Goal: Information Seeking & Learning: Learn about a topic

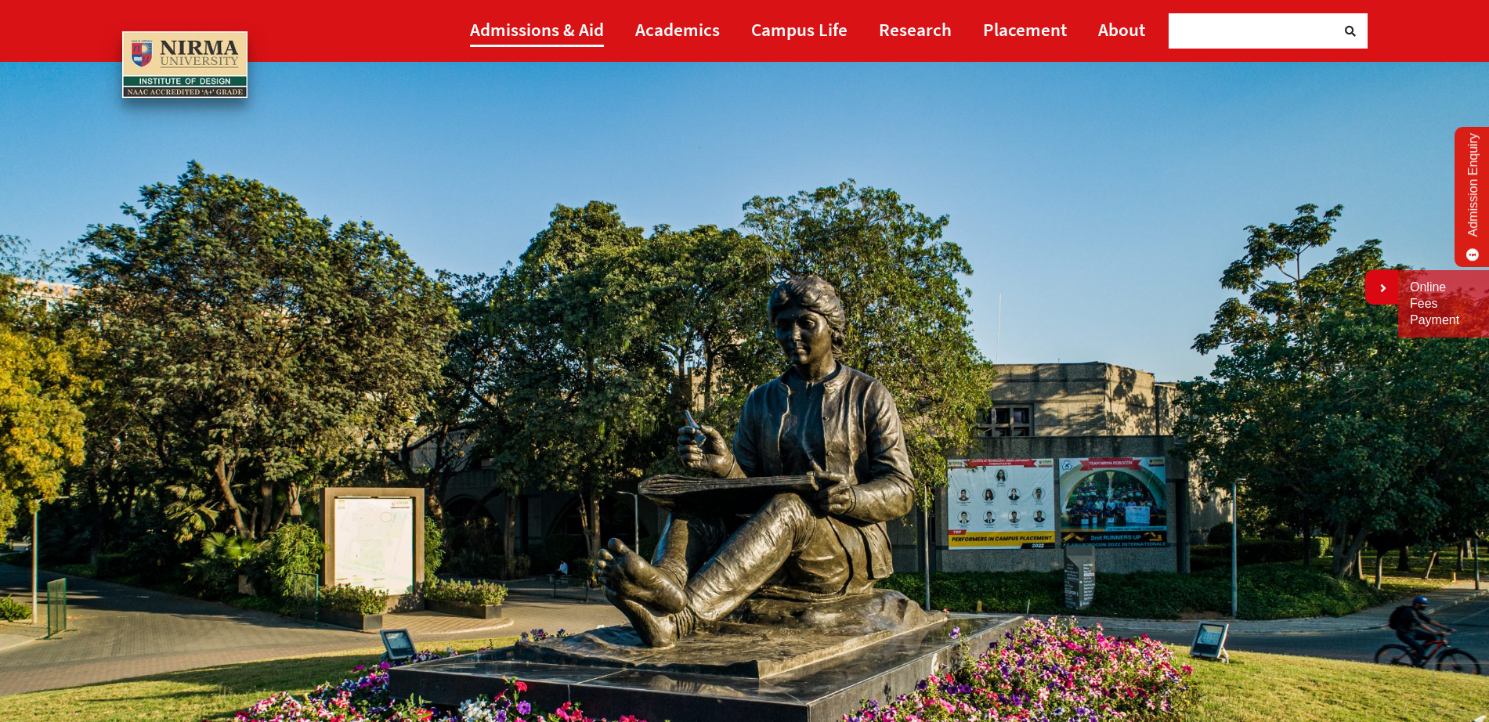
click at [561, 13] on link "Admissions & Aid" at bounding box center [537, 29] width 134 height 35
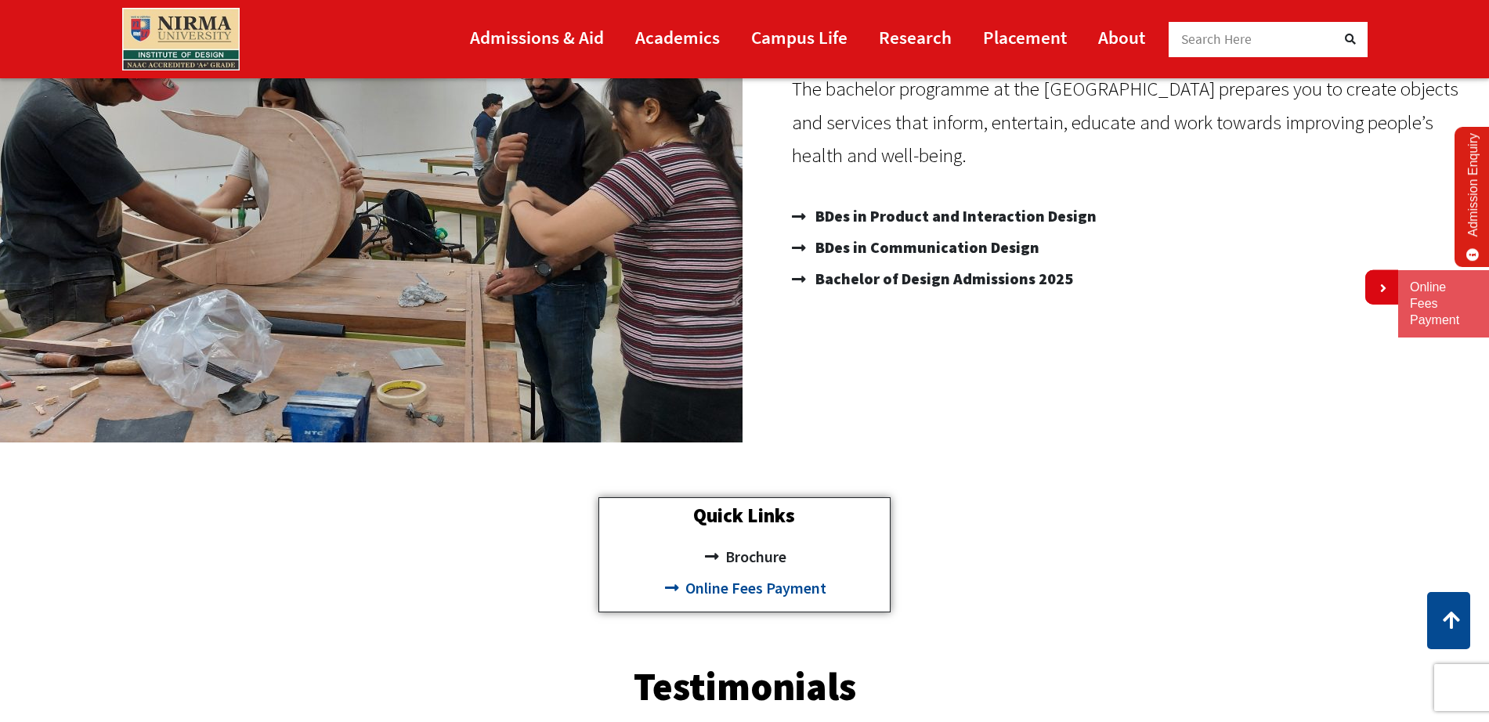
scroll to position [254, 0]
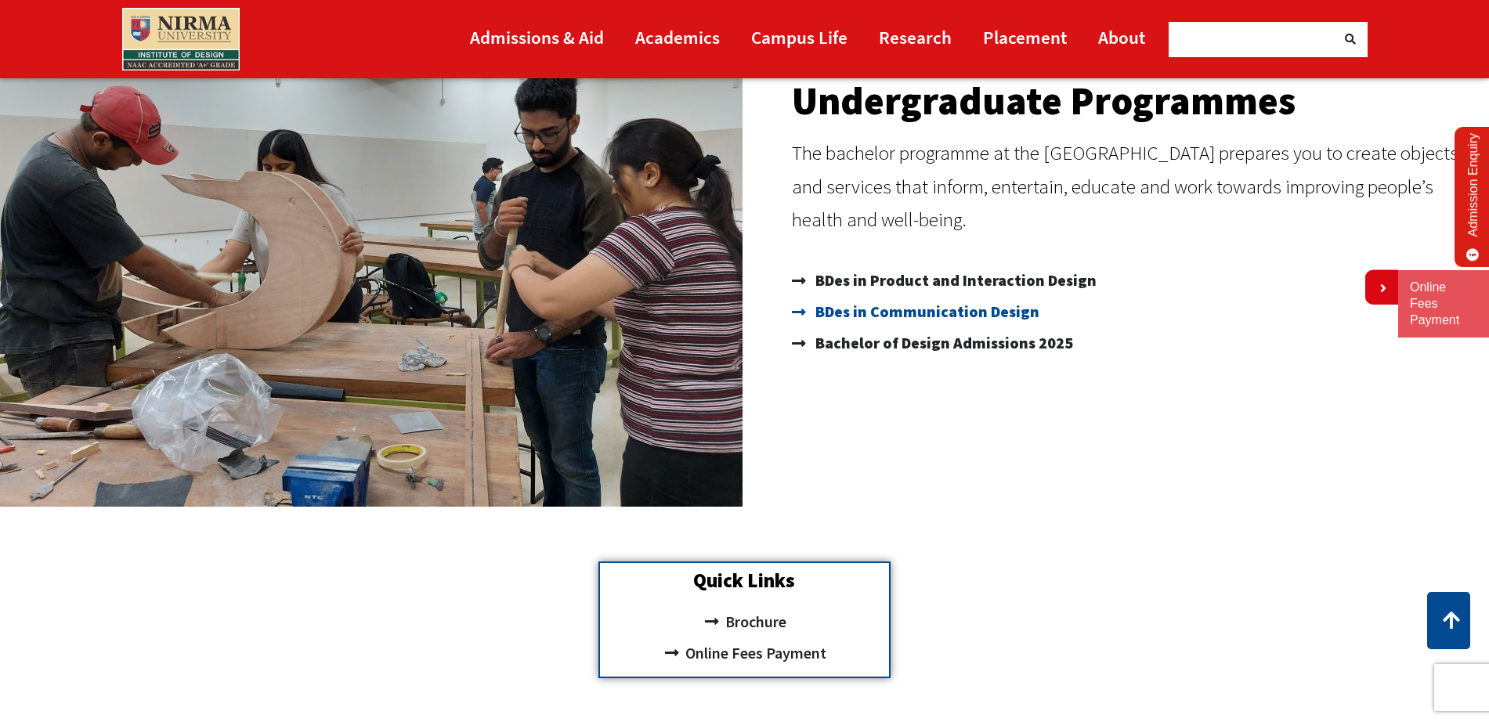
click at [921, 312] on span "BDes in Communication Design" at bounding box center [925, 311] width 228 height 31
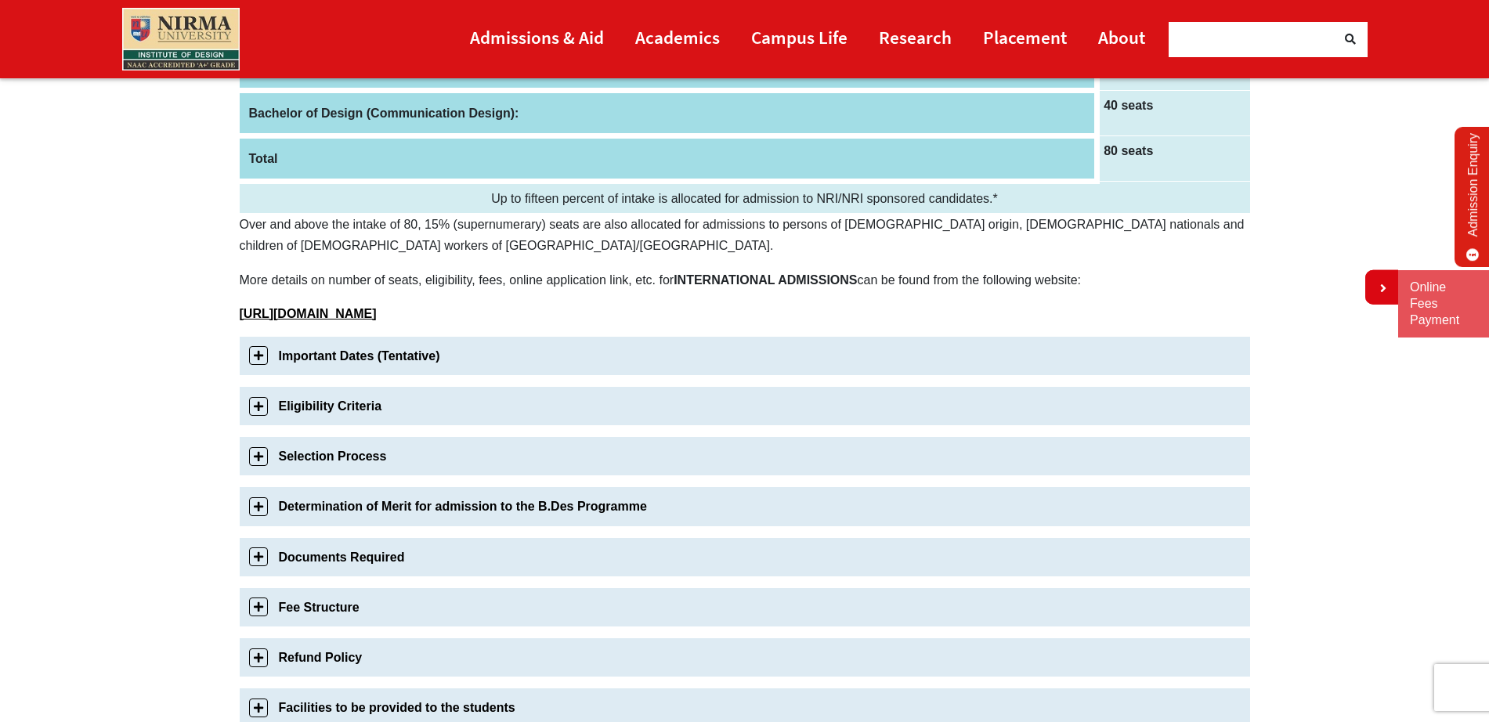
scroll to position [312, 0]
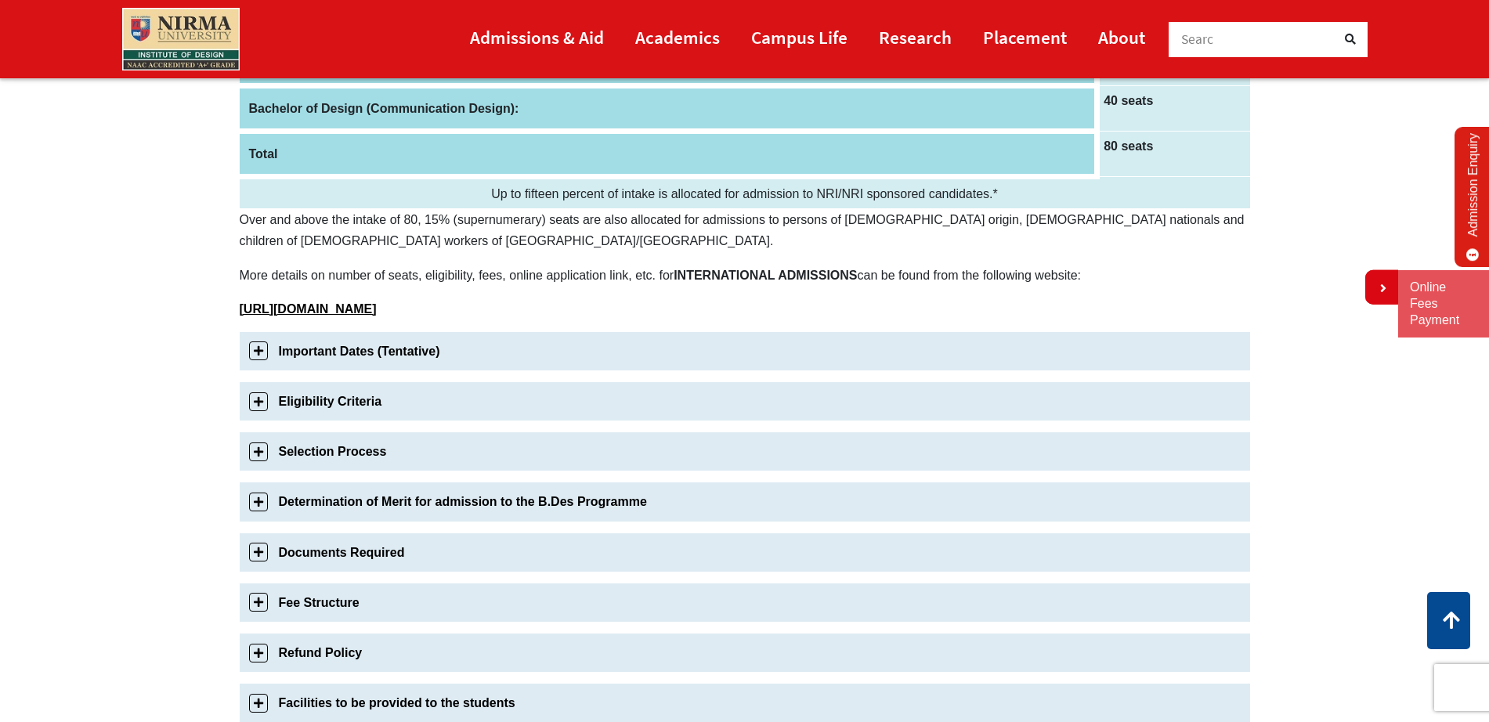
click at [384, 349] on link "Important Dates (Tentative)" at bounding box center [745, 351] width 1010 height 38
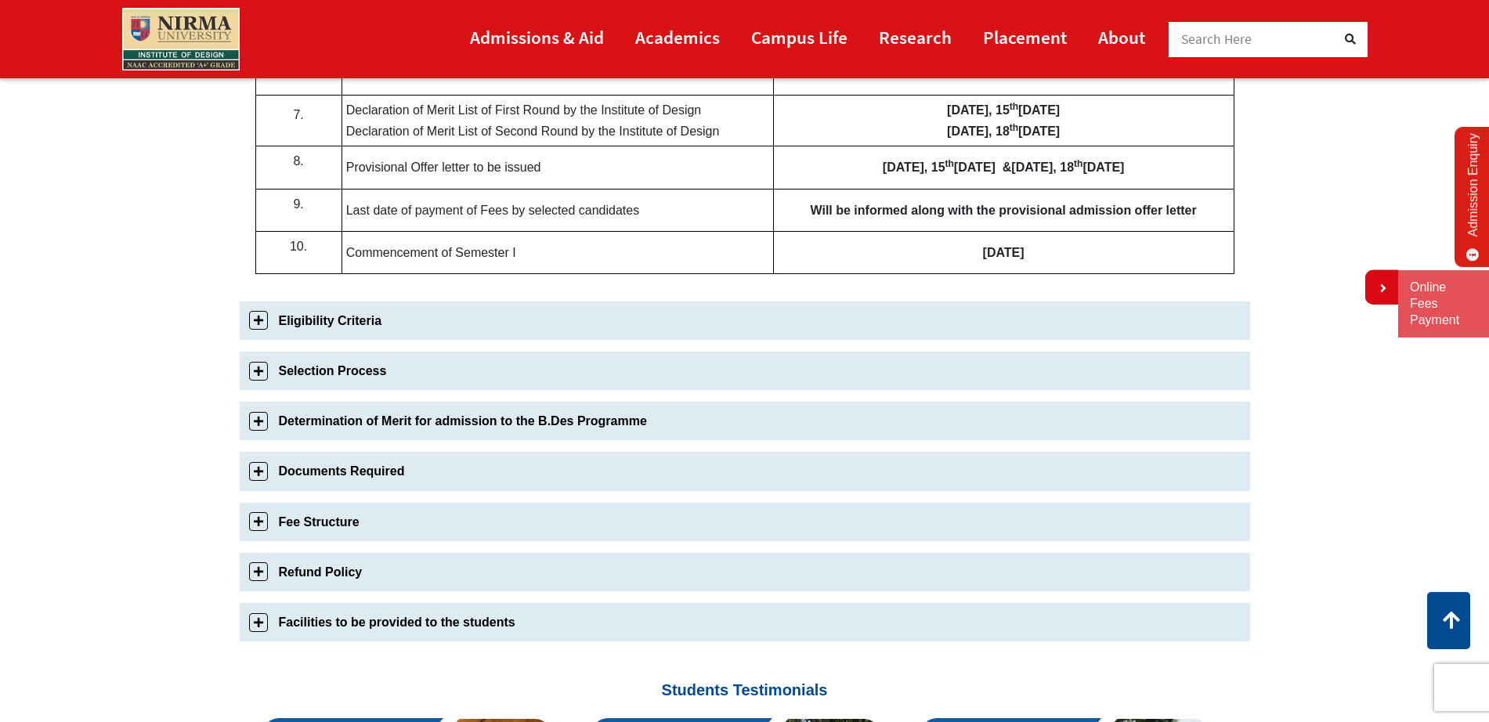
scroll to position [953, 0]
click at [349, 336] on link "Eligibility Criteria" at bounding box center [745, 320] width 1010 height 38
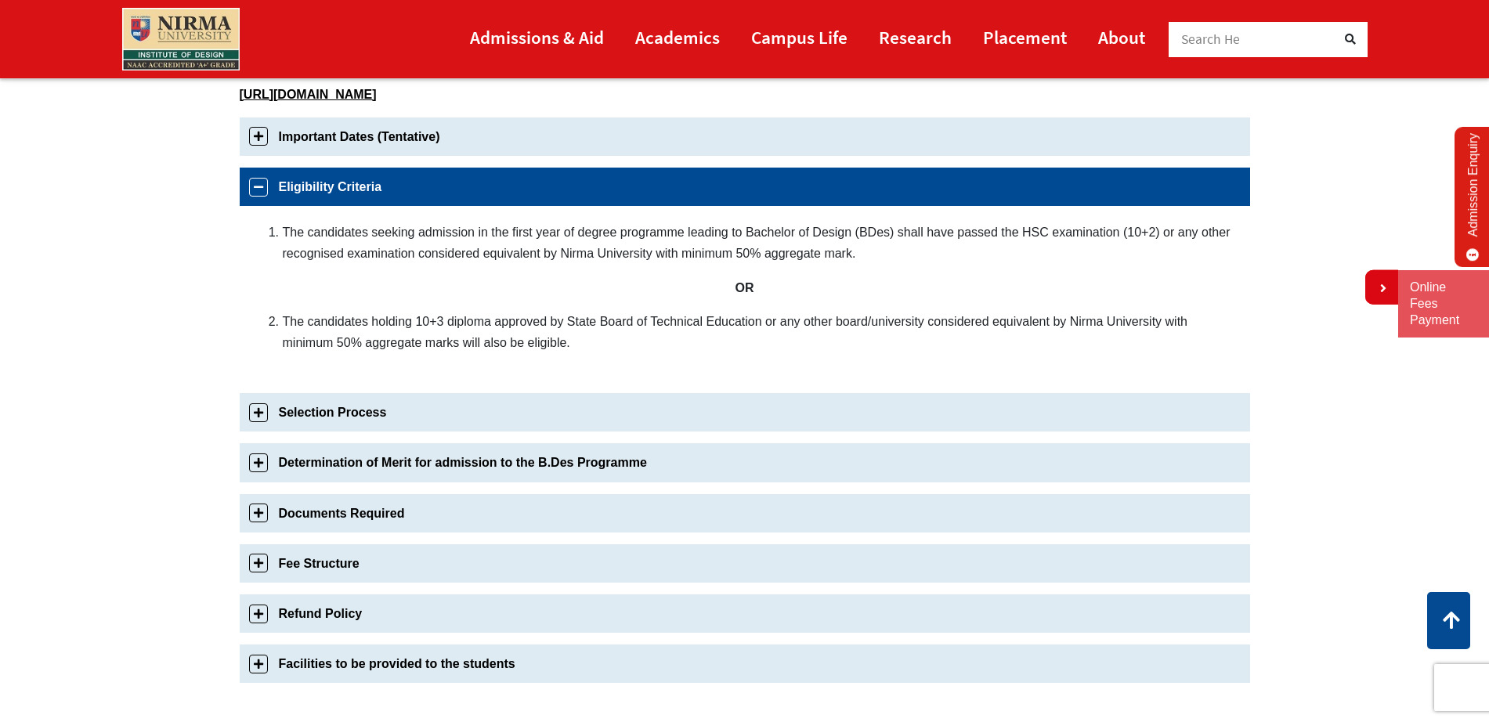
scroll to position [496, 0]
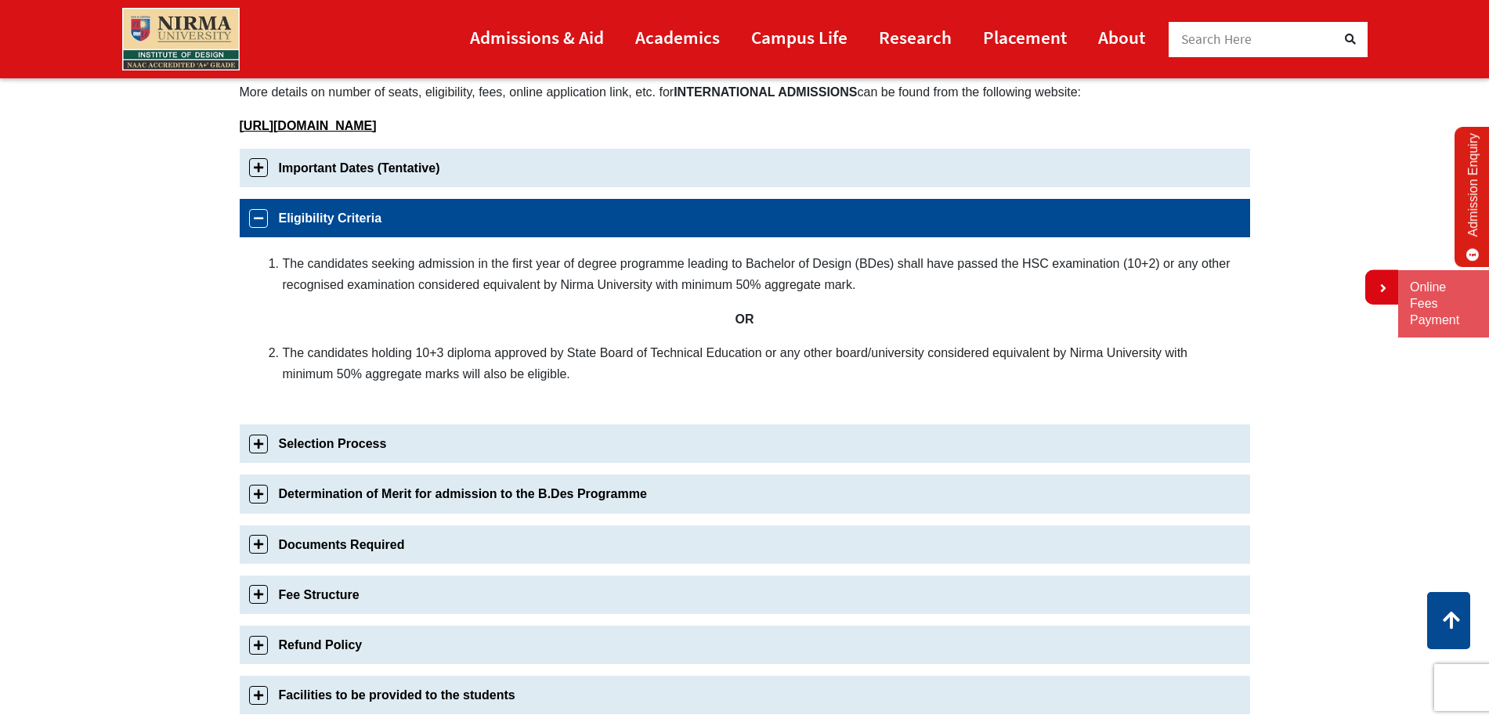
click at [376, 438] on link "Selection Process" at bounding box center [745, 443] width 1010 height 38
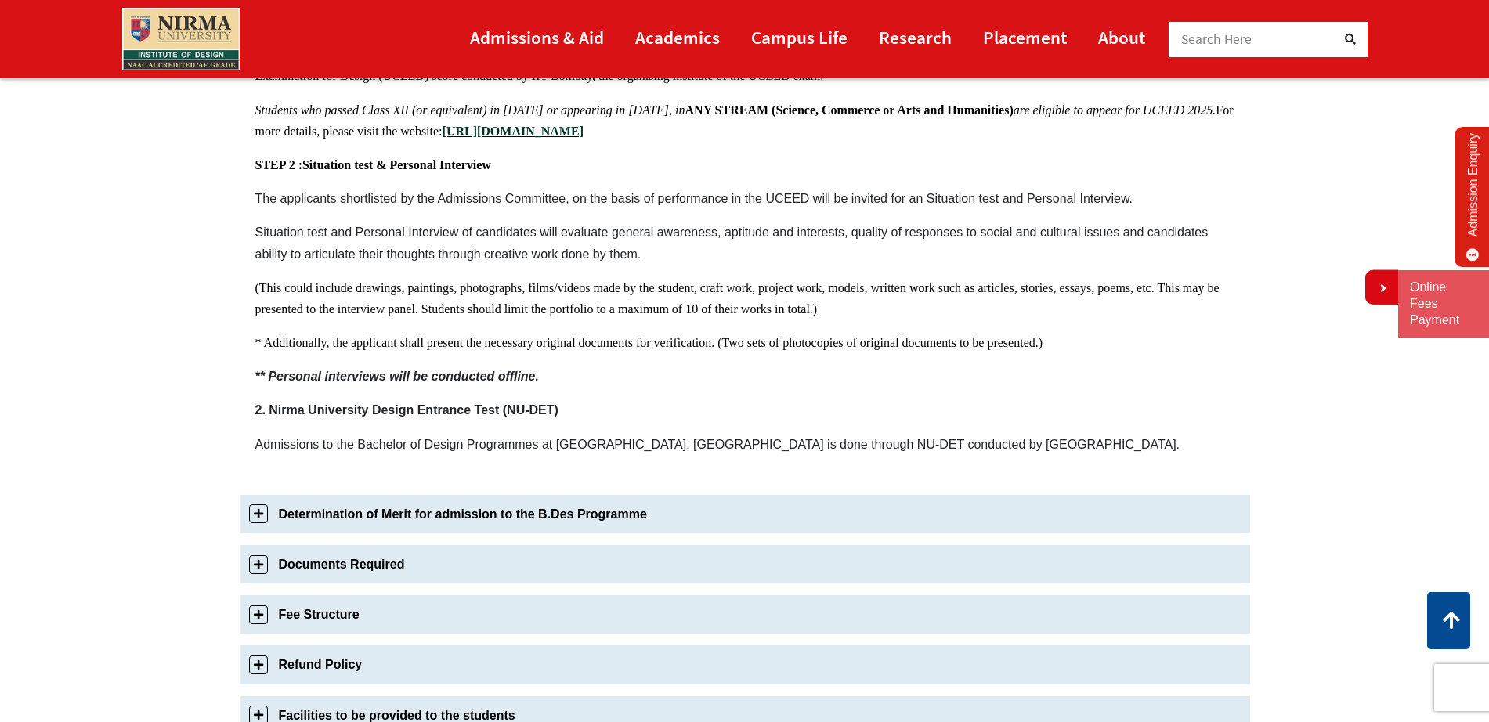
scroll to position [893, 0]
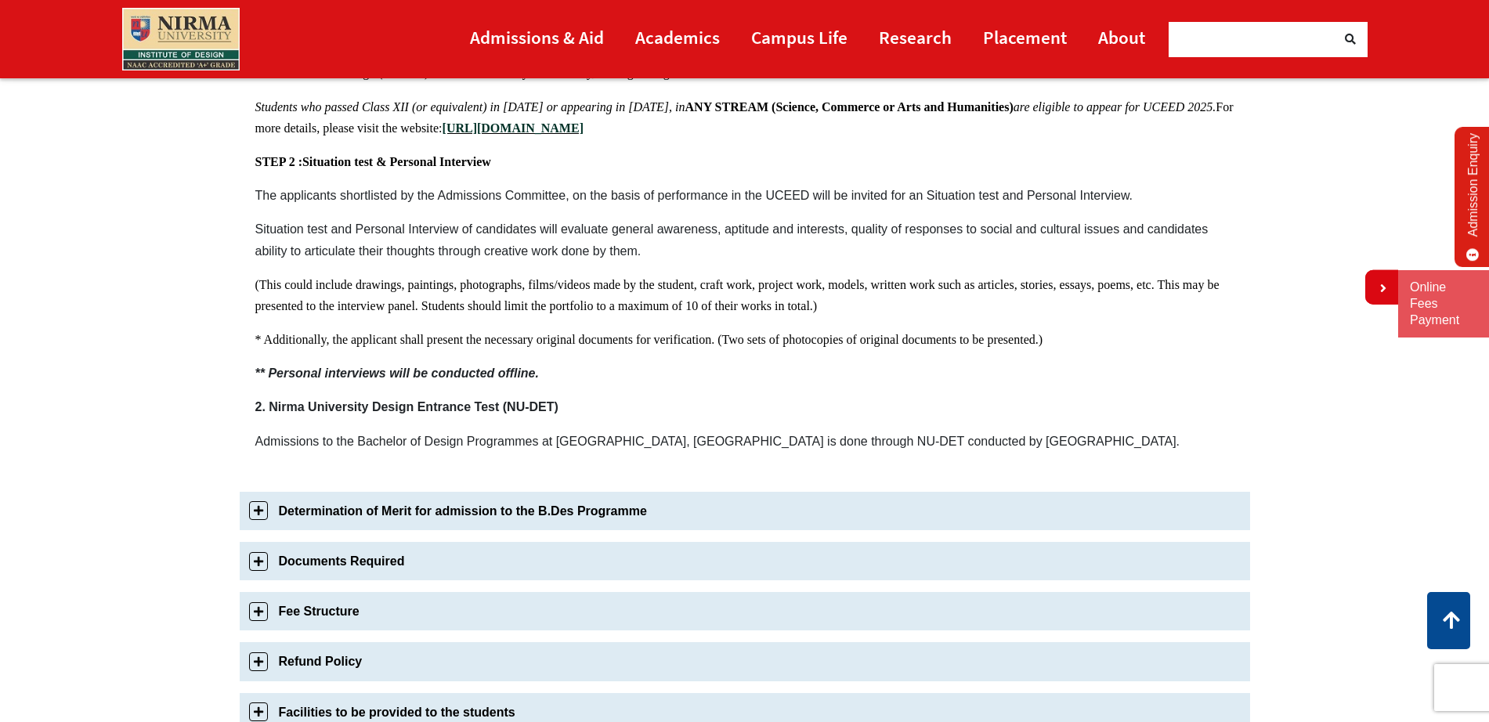
click at [449, 513] on link "Determination of Merit for admission to the B.Des Programme" at bounding box center [745, 511] width 1010 height 38
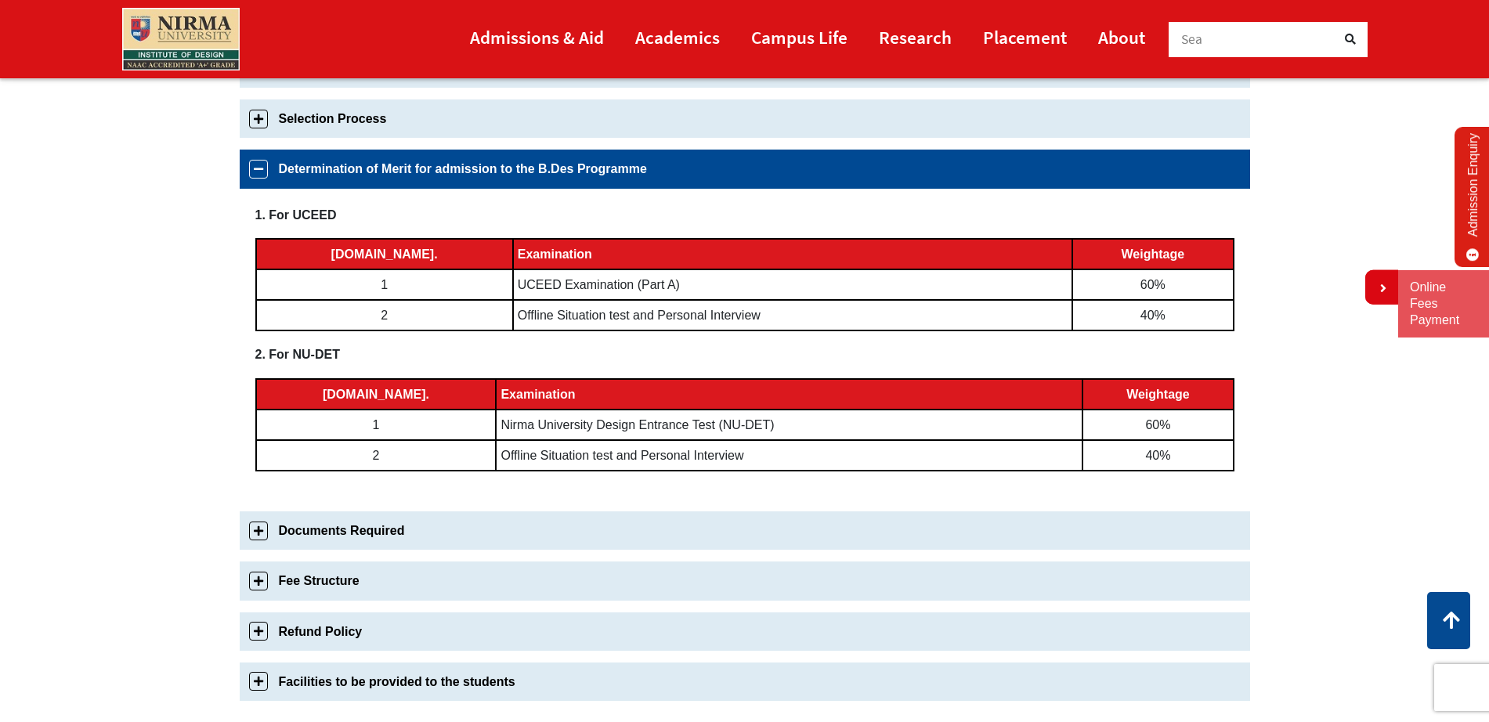
scroll to position [644, 0]
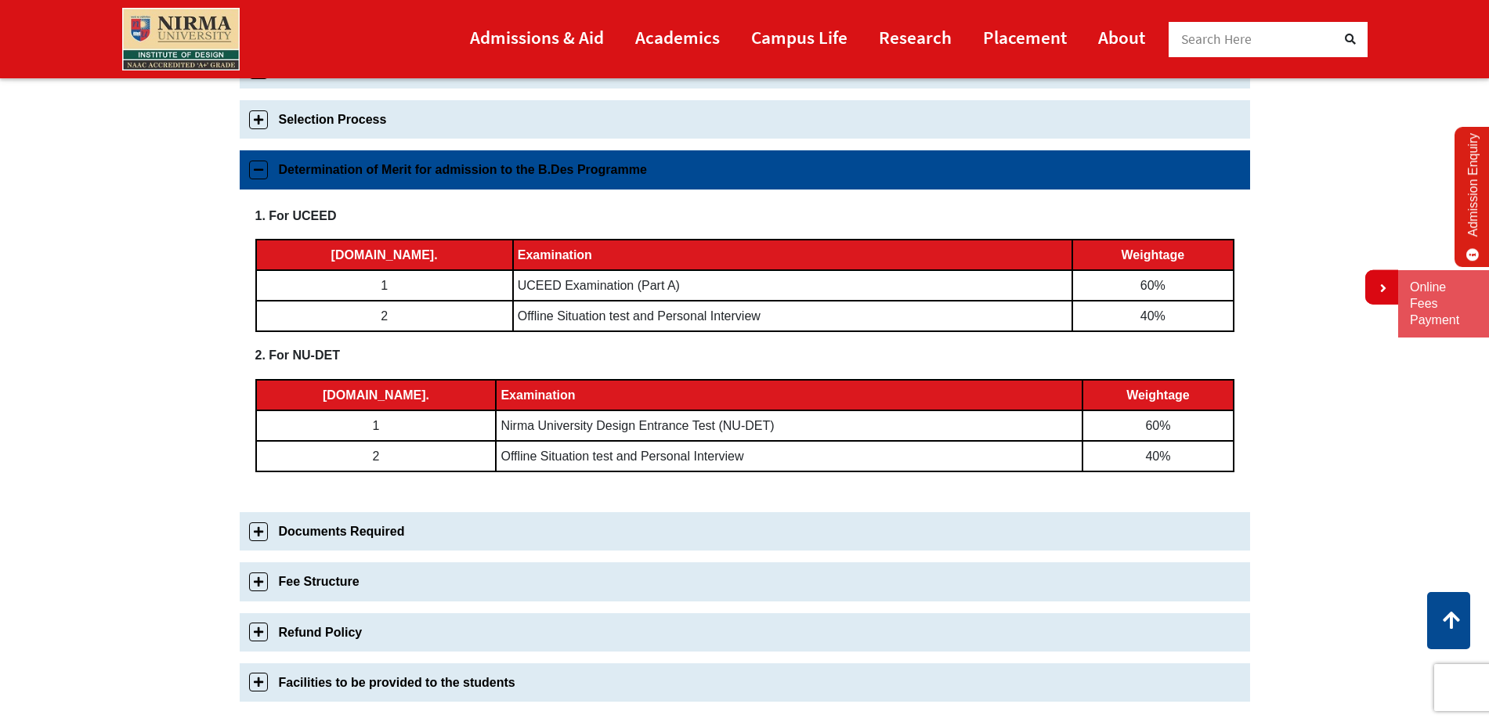
click at [443, 162] on link "Determination of Merit for admission to the B.Des Programme" at bounding box center [745, 169] width 1010 height 38
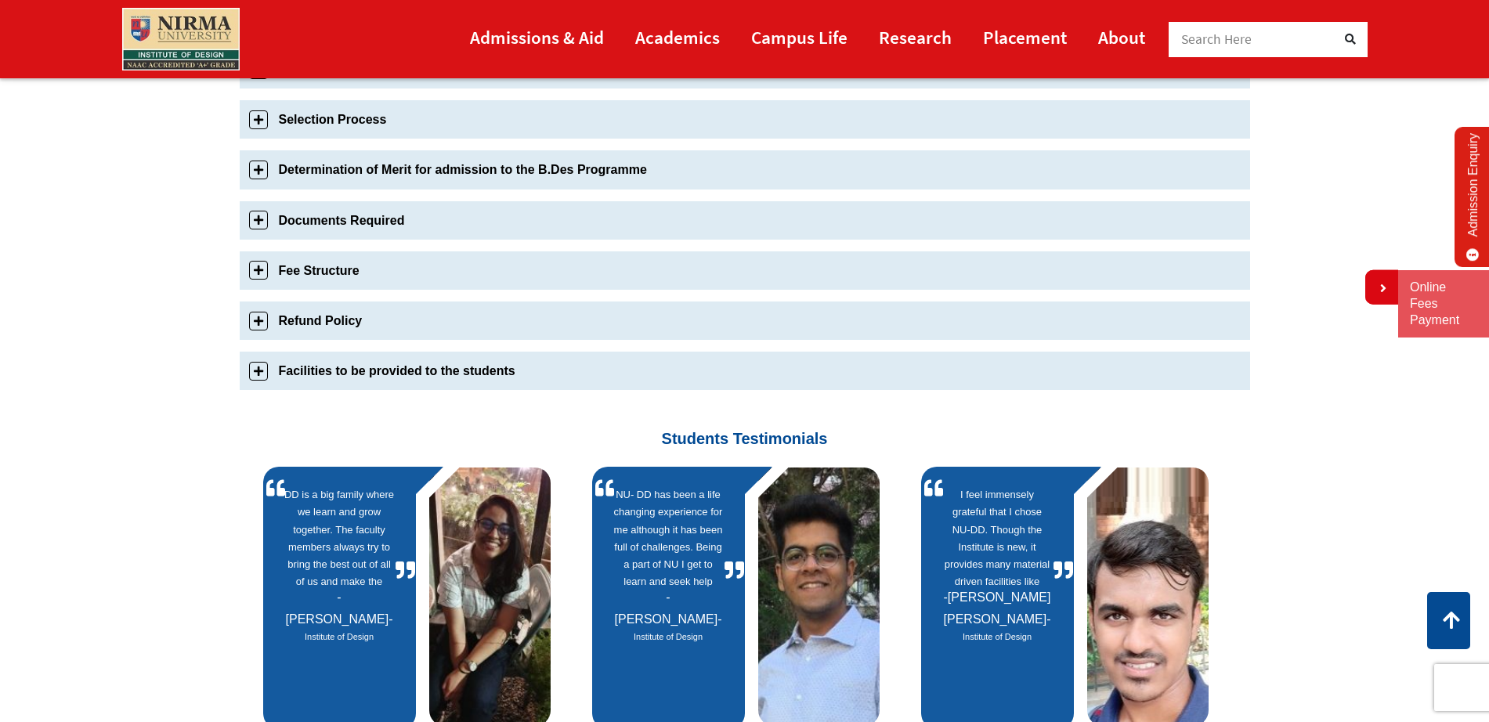
click at [359, 261] on link "Fee Structure" at bounding box center [745, 270] width 1010 height 38
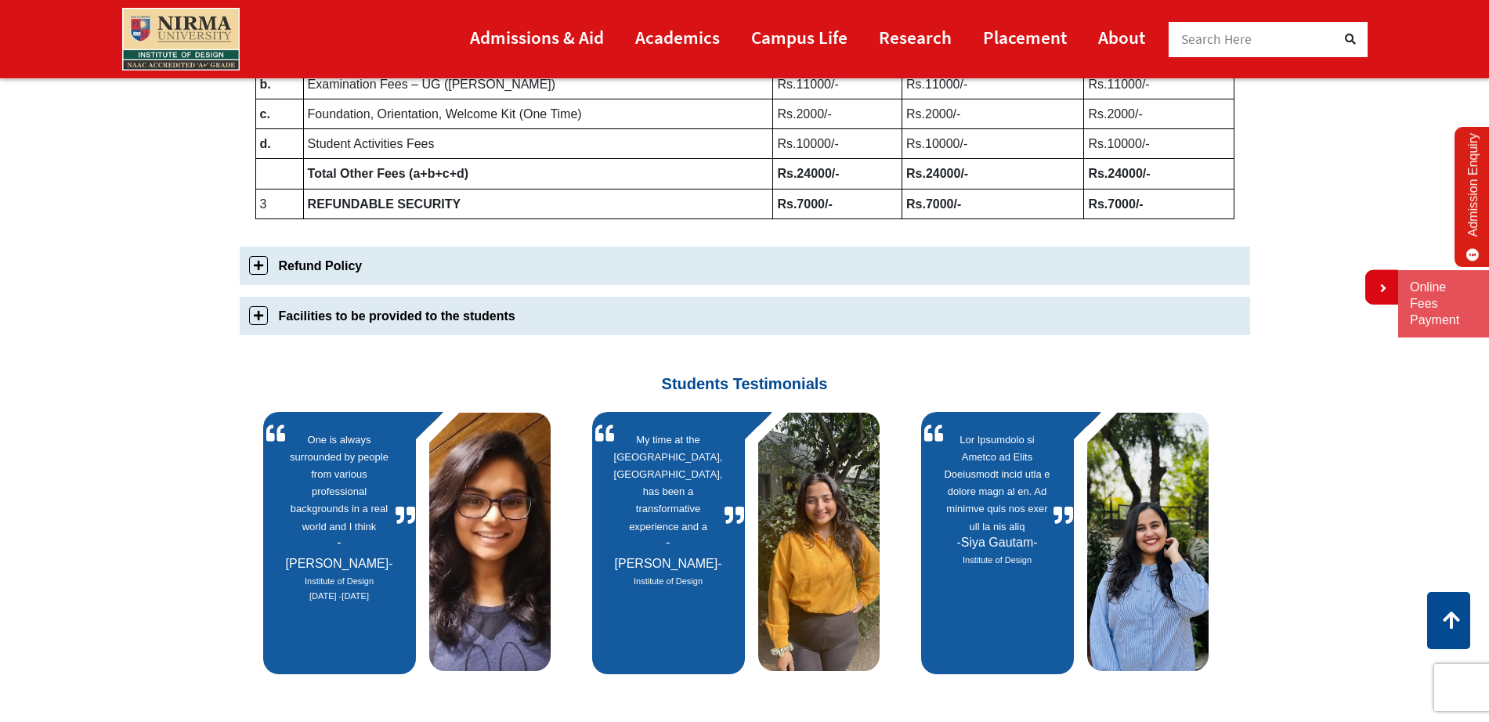
scroll to position [1001, 0]
click at [478, 319] on link "Facilities to be provided to the students" at bounding box center [745, 315] width 1010 height 38
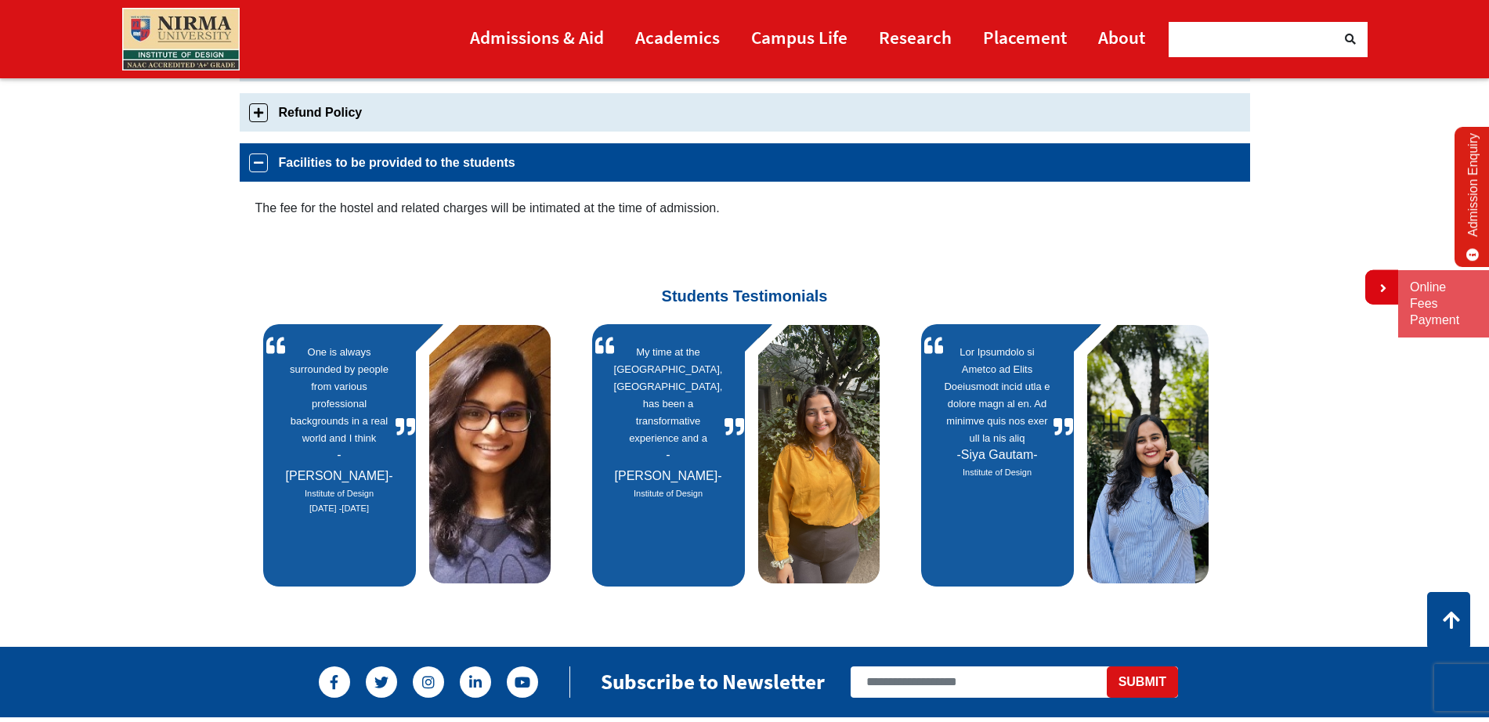
scroll to position [902, 0]
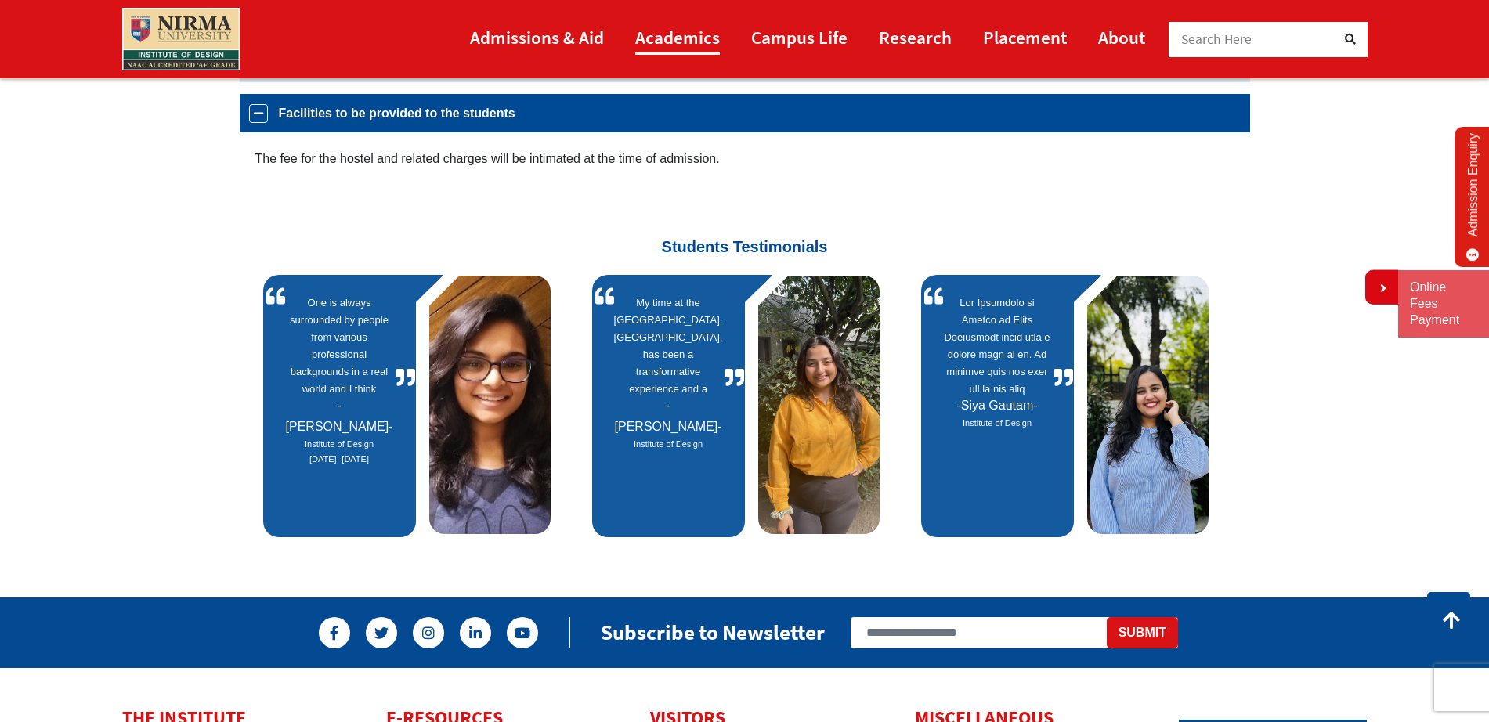
click at [655, 38] on link "Academics" at bounding box center [677, 37] width 85 height 35
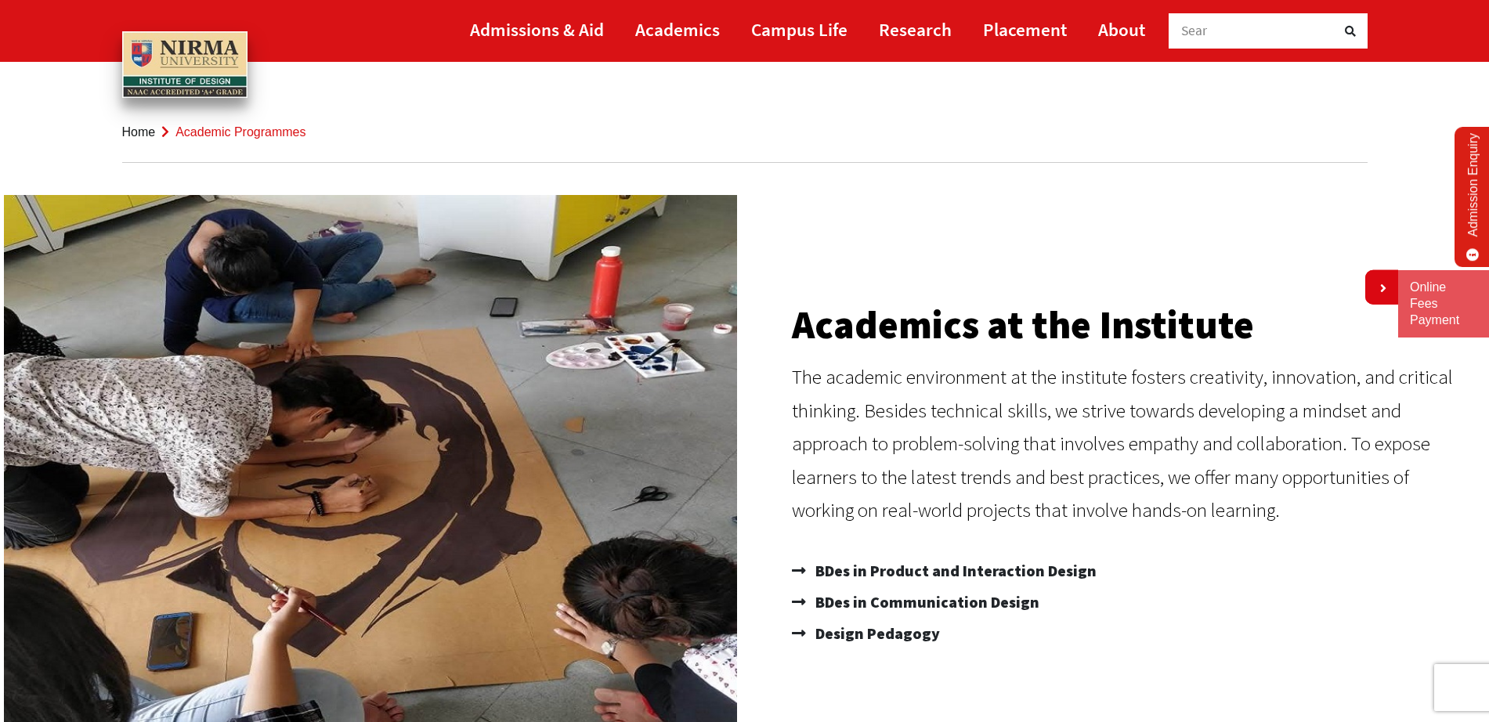
click at [652, 59] on li "Academics" at bounding box center [677, 31] width 116 height 62
drag, startPoint x: 0, startPoint y: 0, endPoint x: 652, endPoint y: 59, distance: 654.9
click at [652, 59] on li "Academics" at bounding box center [677, 31] width 116 height 62
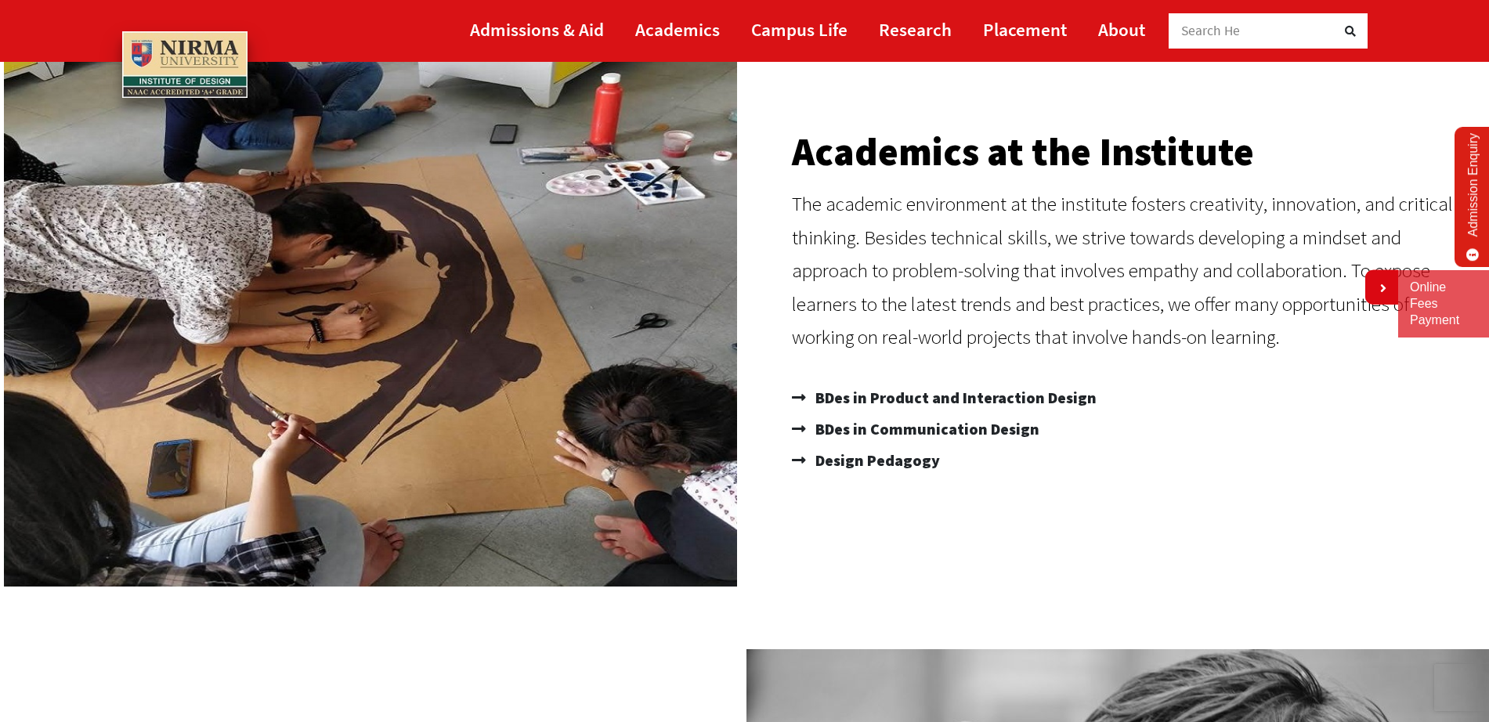
scroll to position [172, 0]
click at [958, 431] on span "BDes in Communication Design" at bounding box center [925, 429] width 228 height 31
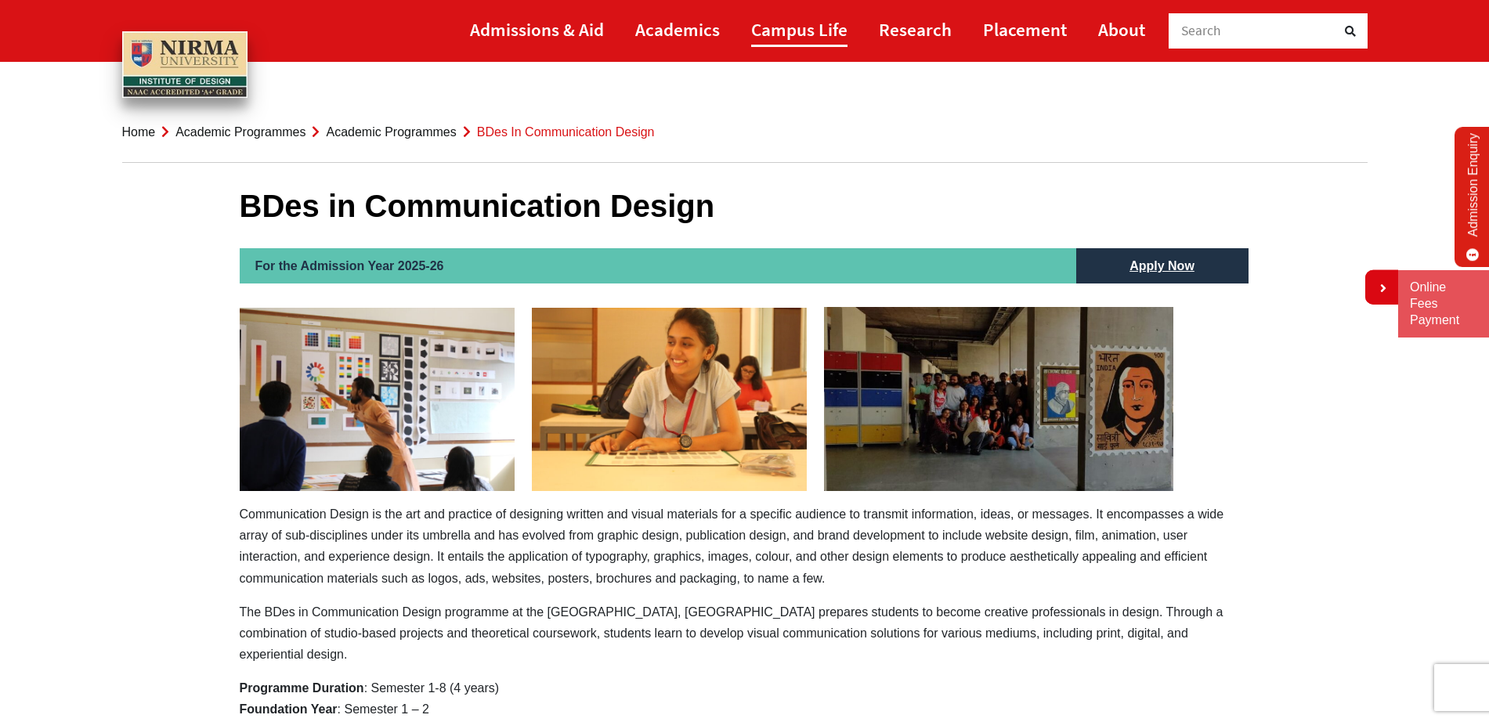
click at [803, 15] on link "Campus Life" at bounding box center [799, 29] width 96 height 35
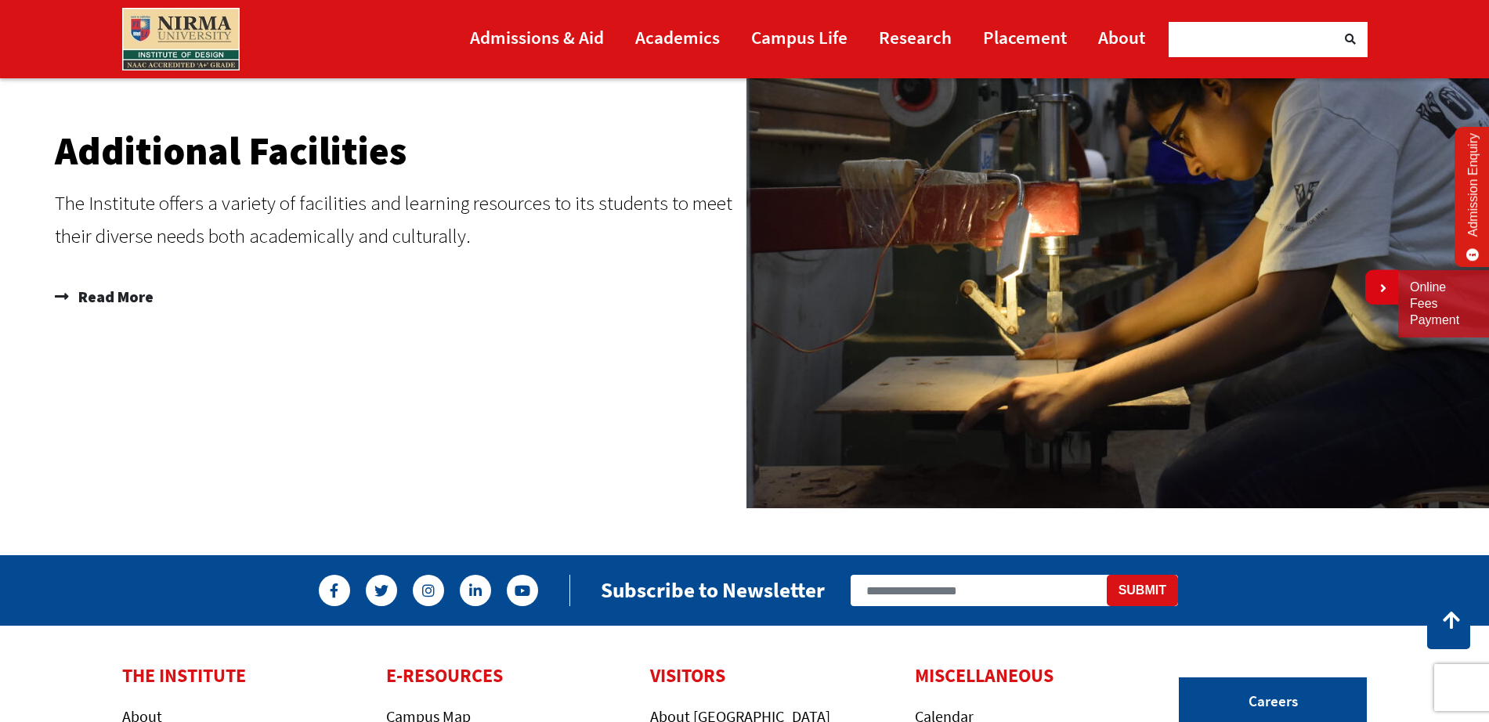
scroll to position [2420, 0]
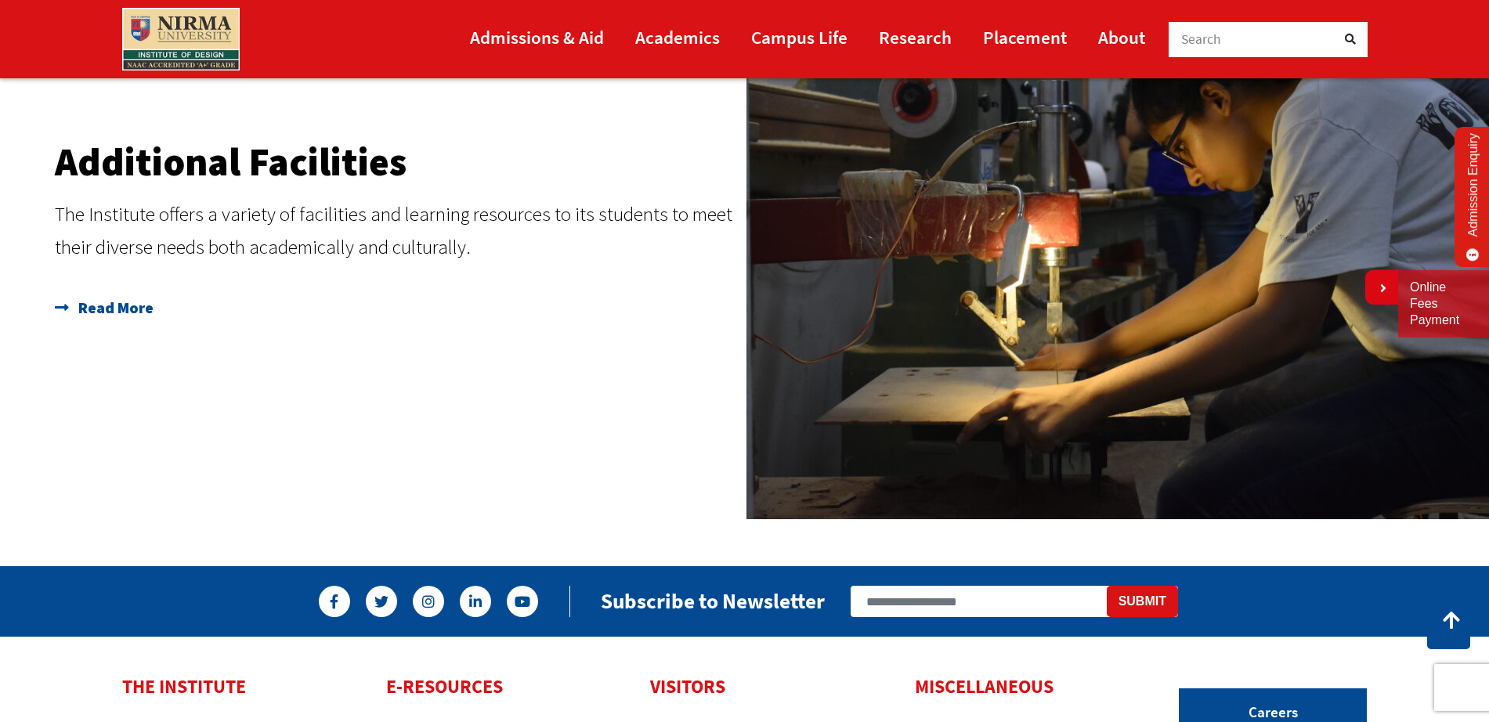
click at [124, 309] on span "Read More" at bounding box center [113, 307] width 79 height 31
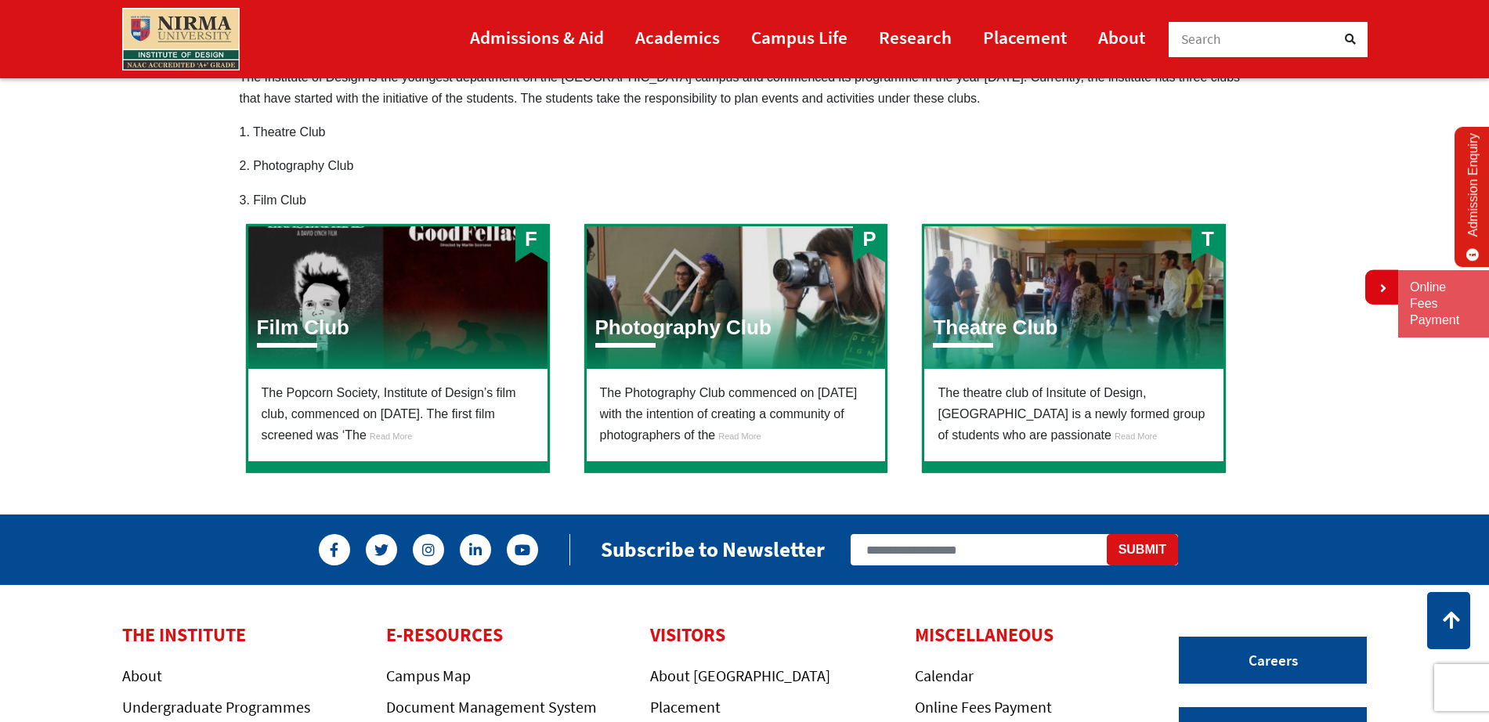
scroll to position [759, 0]
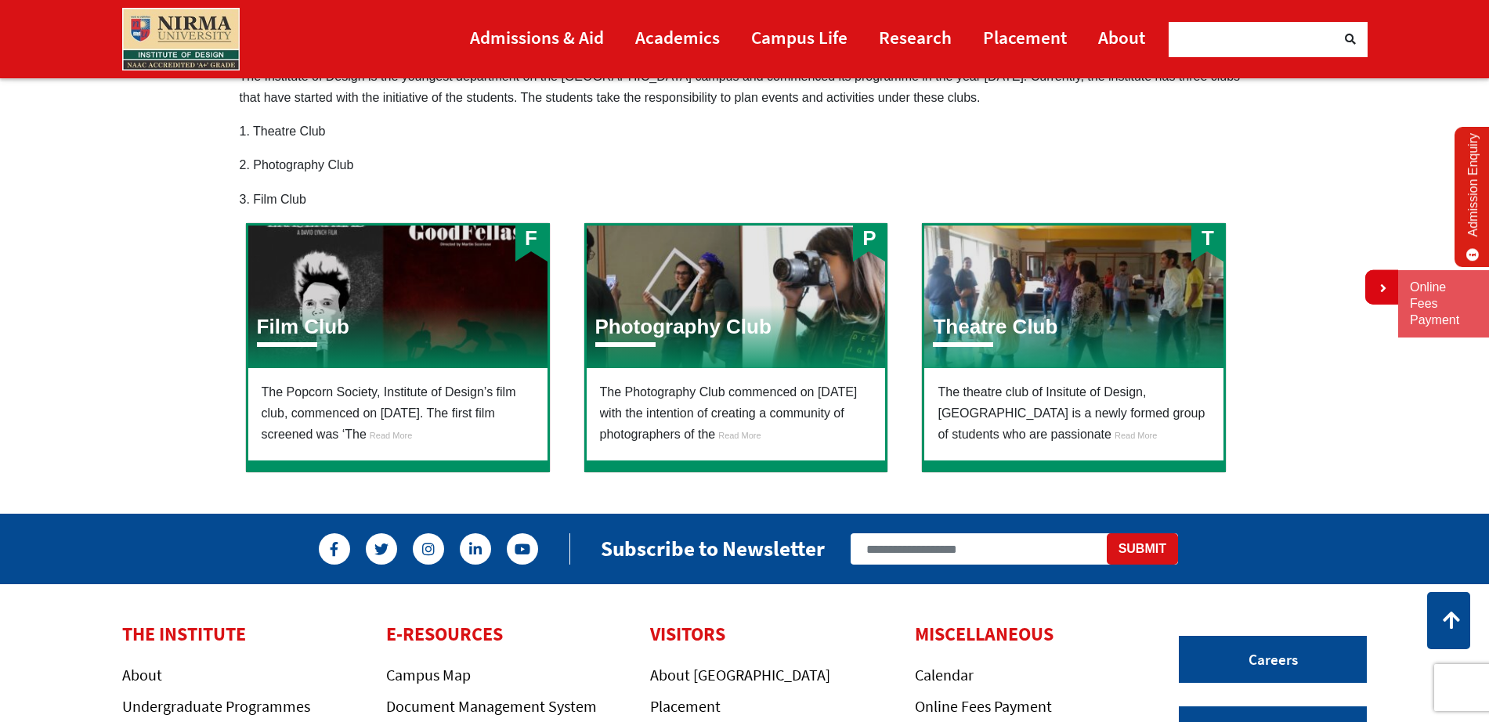
click at [417, 352] on div "F Film Club" at bounding box center [397, 297] width 299 height 143
click at [412, 428] on link "Read More" at bounding box center [388, 434] width 45 height 13
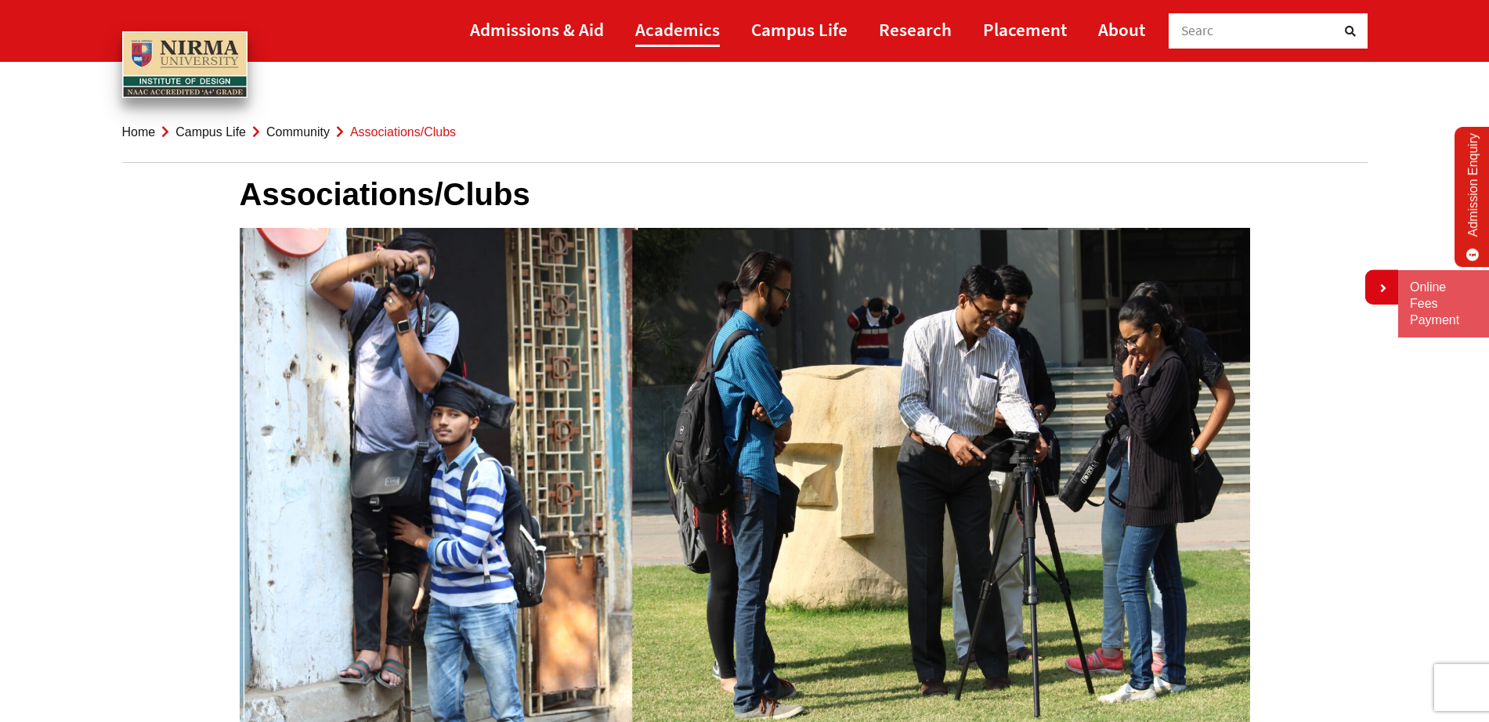
click at [665, 20] on link "Academics" at bounding box center [677, 29] width 85 height 35
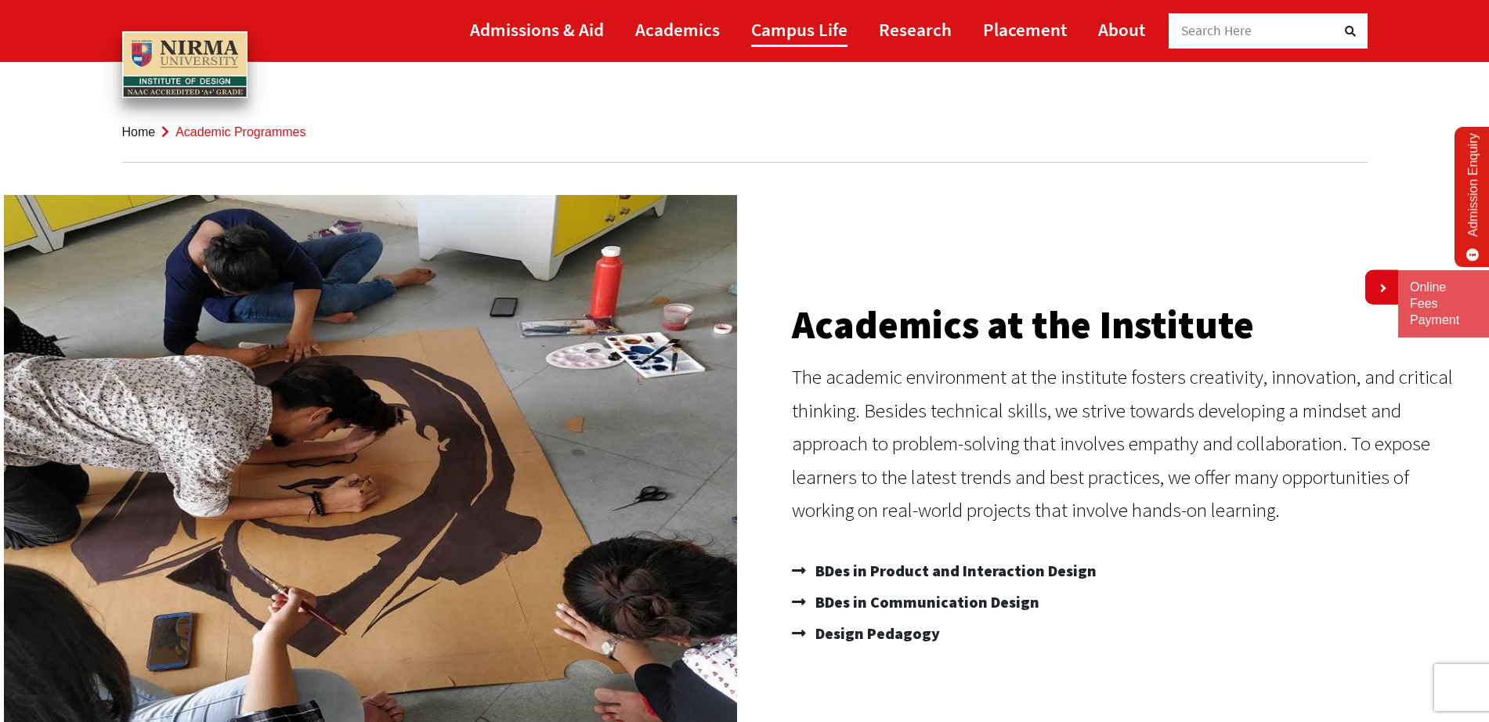
click at [810, 15] on link "Campus Life" at bounding box center [799, 29] width 96 height 35
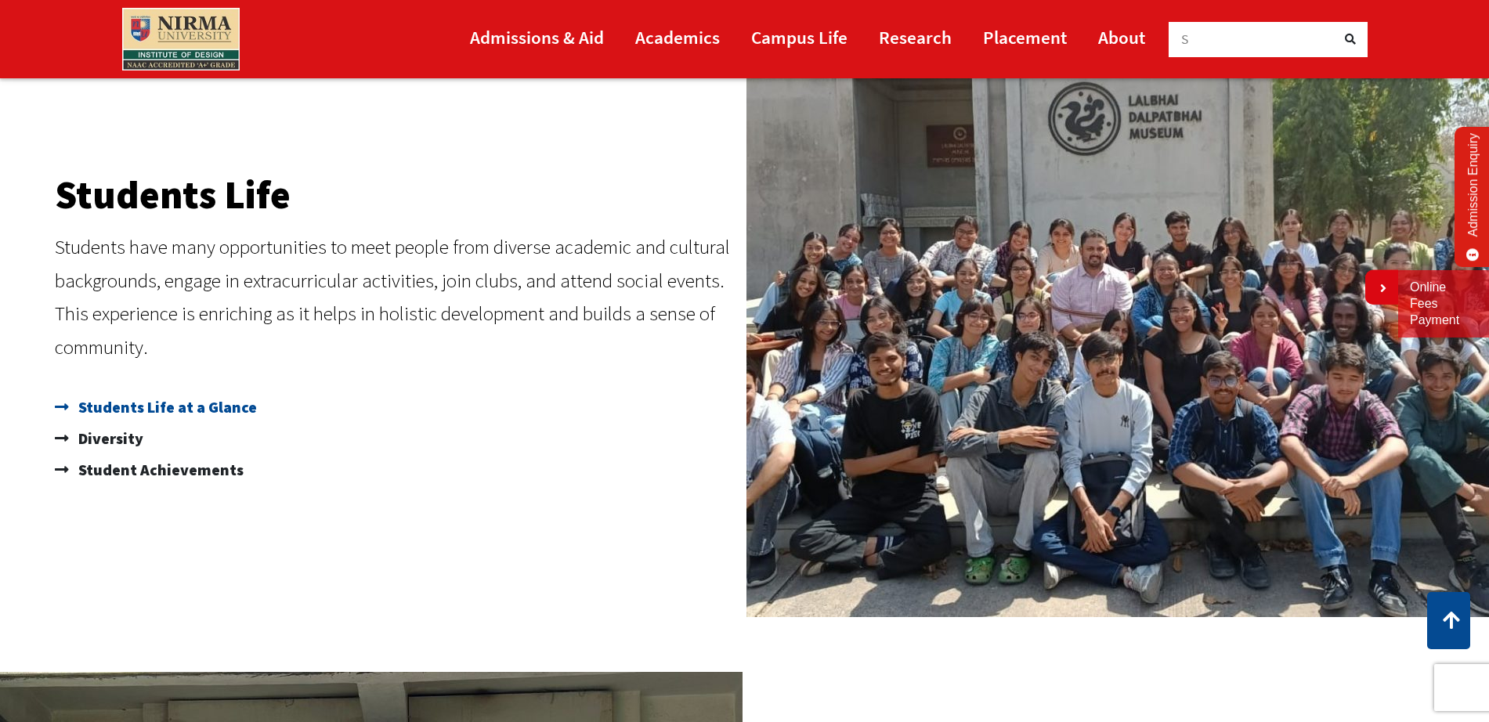
scroll to position [650, 0]
click at [159, 406] on span "Students Life at a Glance" at bounding box center [165, 406] width 182 height 31
click at [523, 31] on link "Admissions & Aid" at bounding box center [537, 37] width 134 height 35
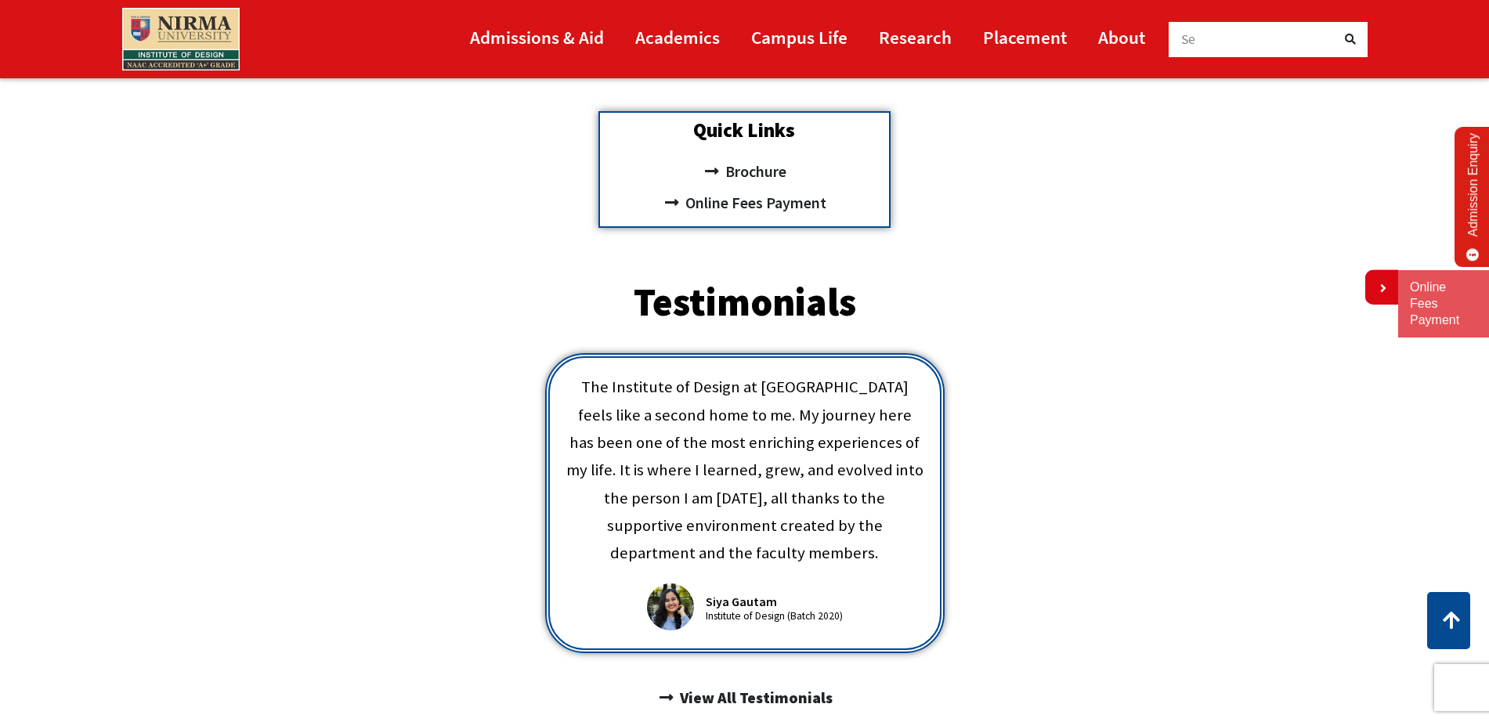
scroll to position [694, 0]
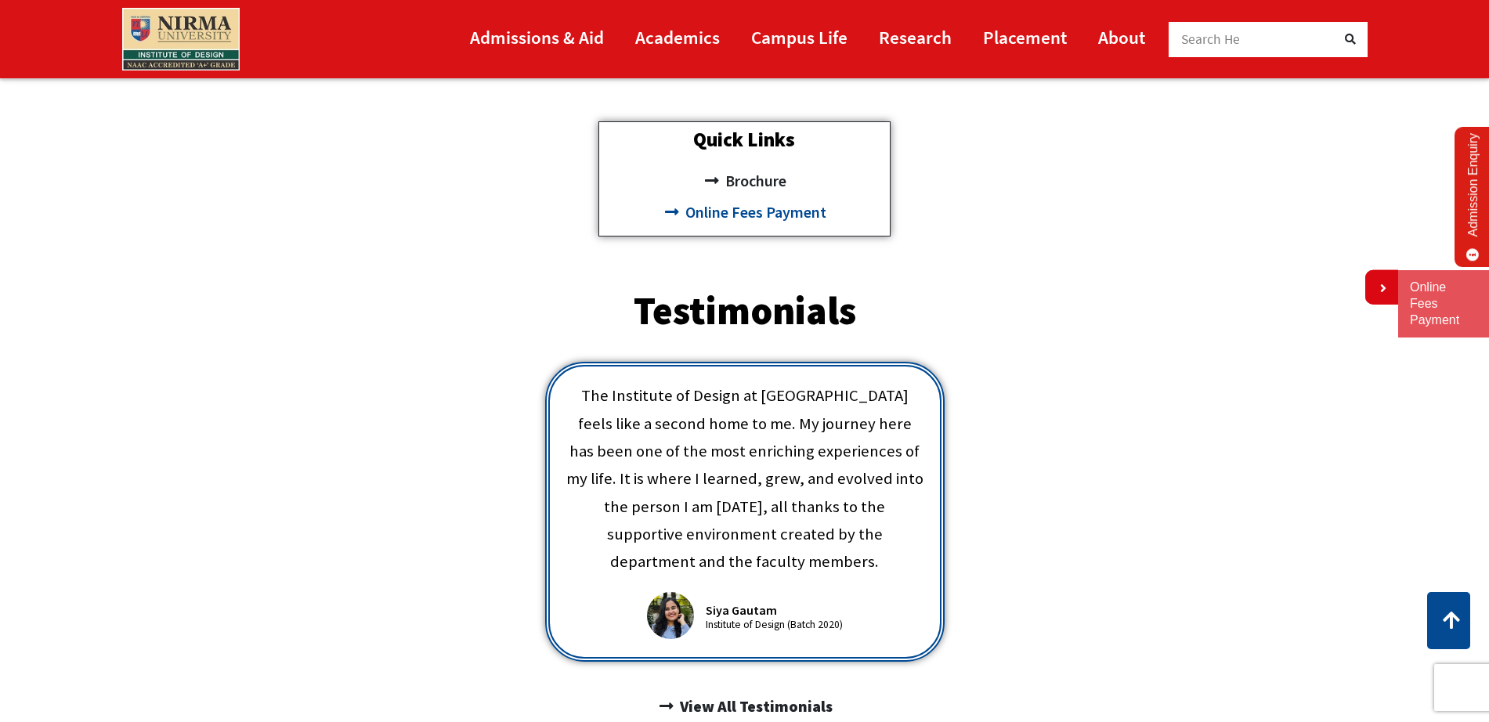
click at [754, 211] on span "Online Fees Payment" at bounding box center [753, 212] width 145 height 31
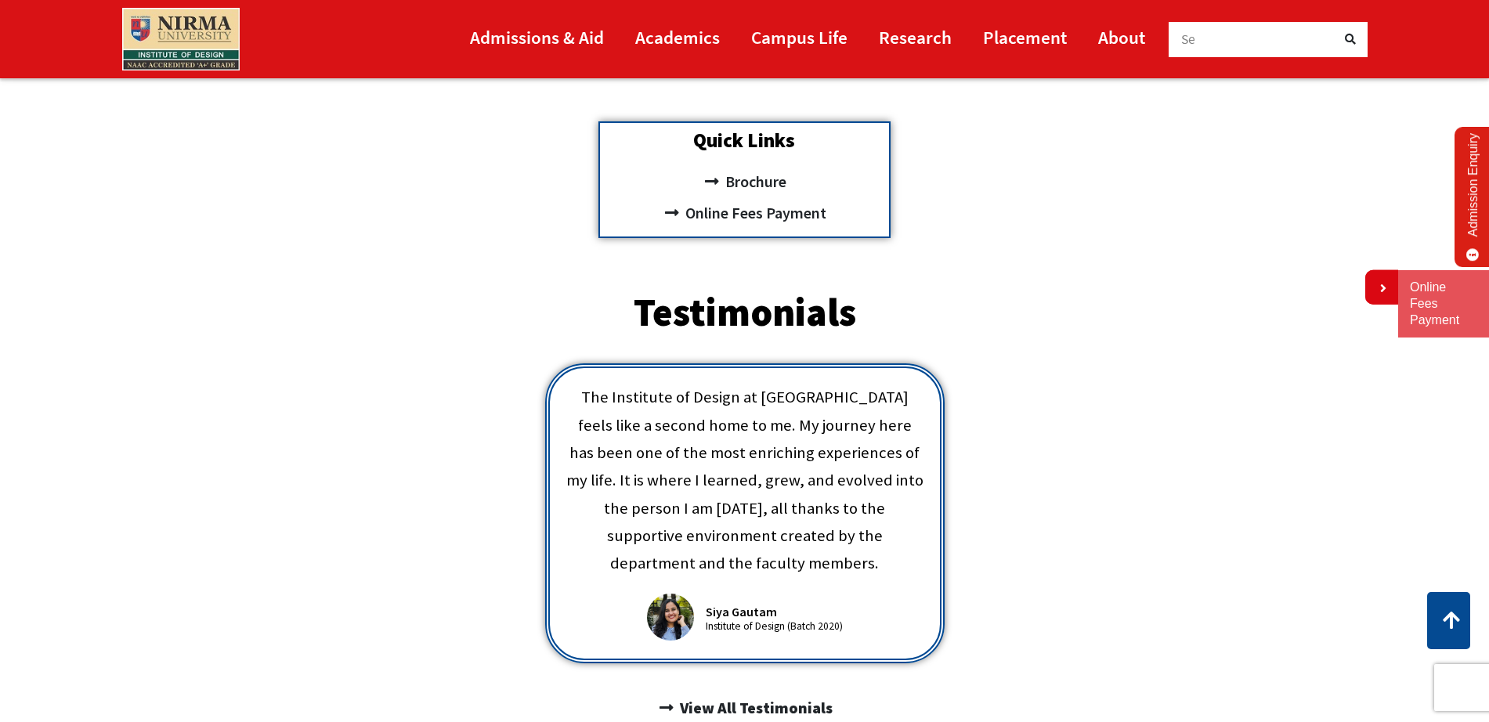
click at [1211, 27] on div "Se" at bounding box center [1259, 39] width 157 height 35
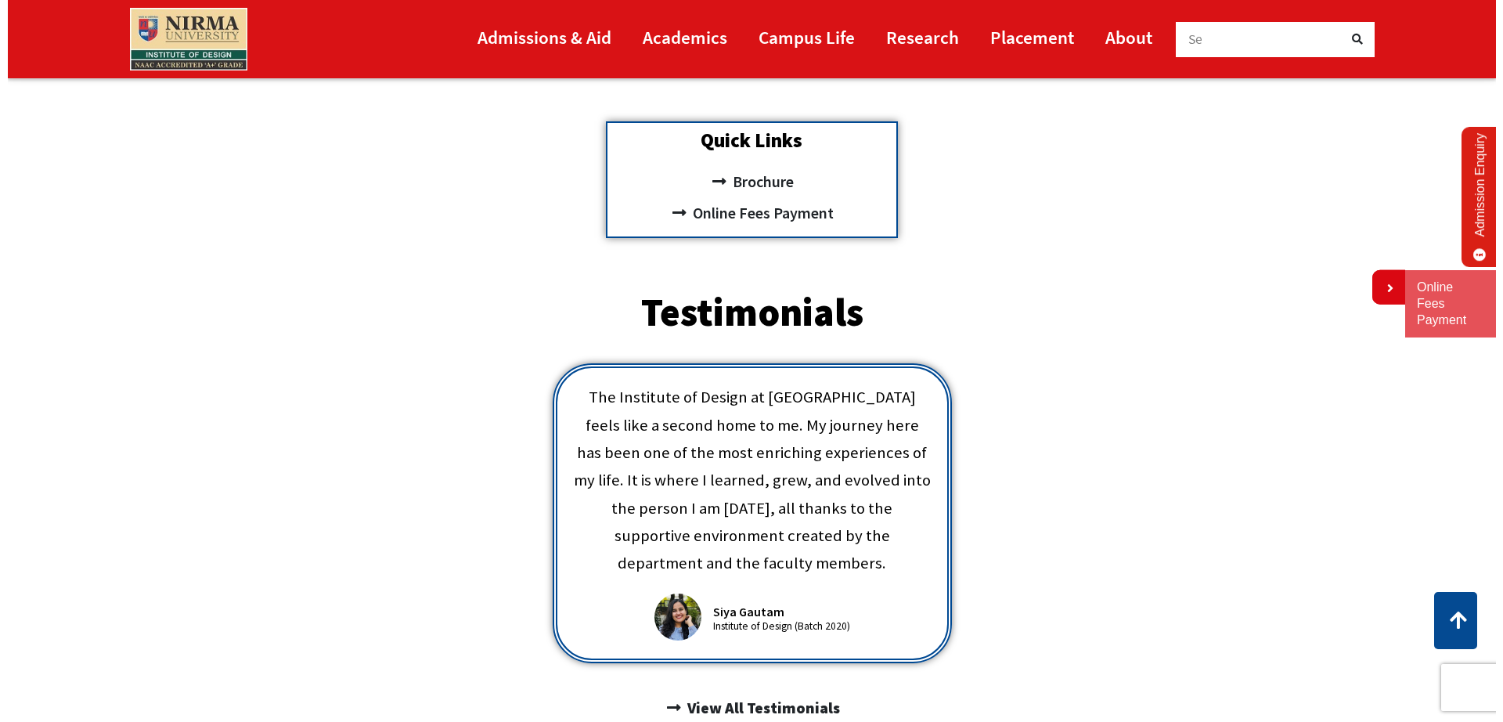
scroll to position [0, 0]
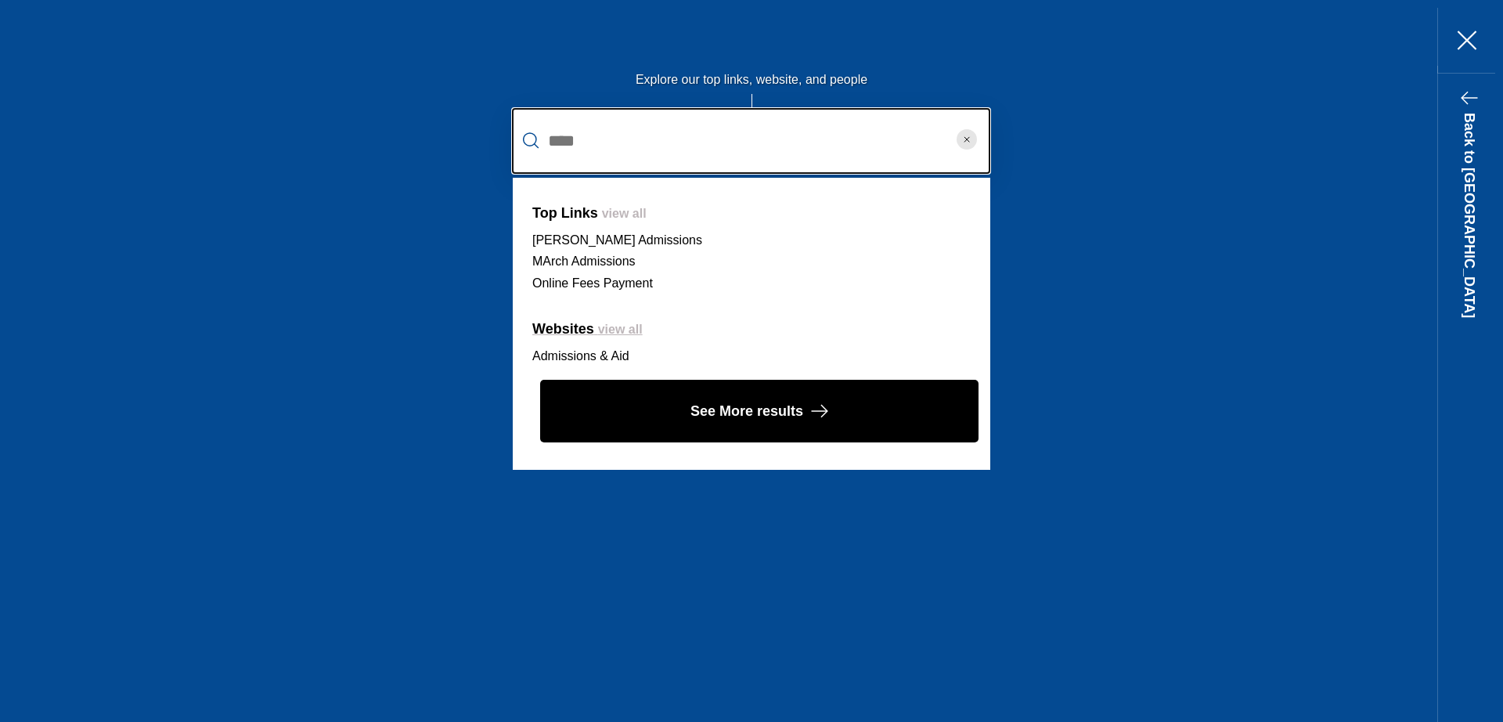
type input "****"
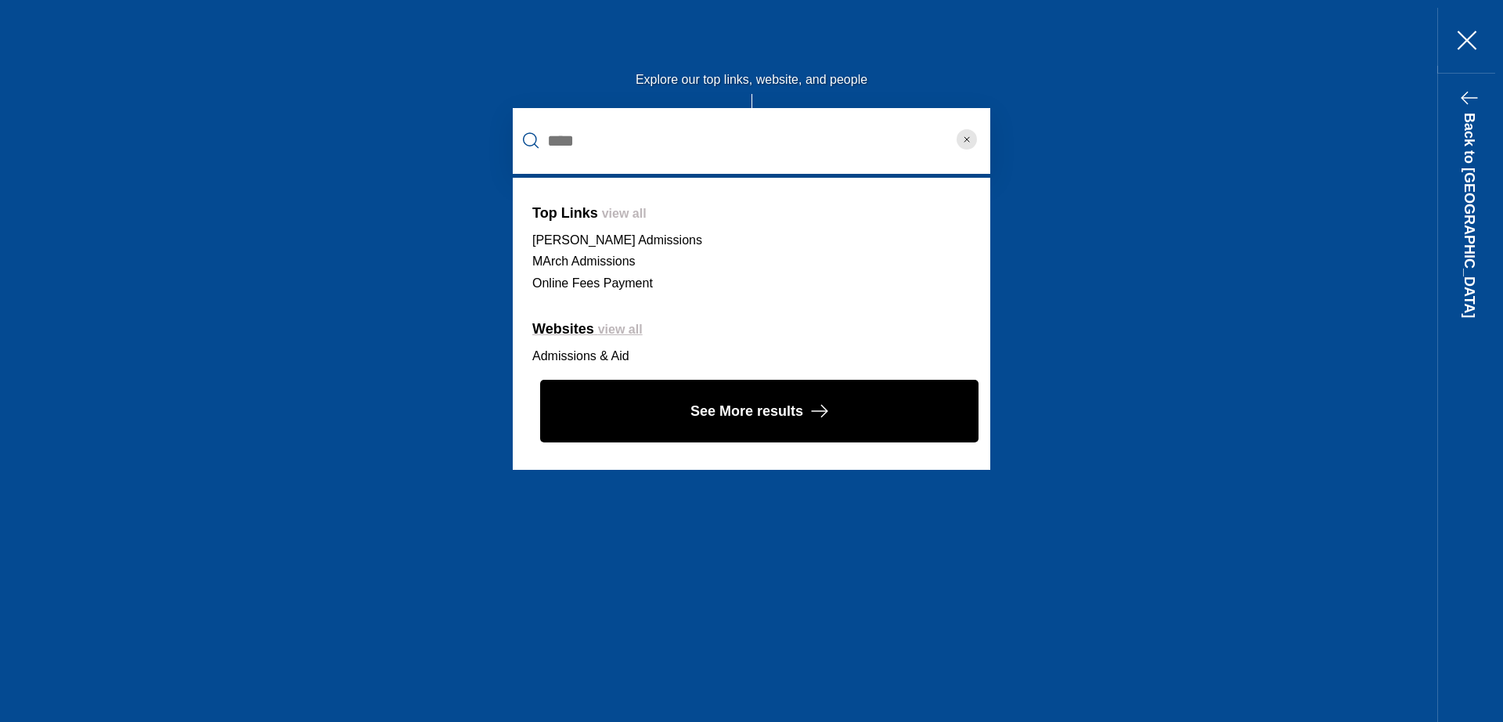
click at [608, 332] on span "view all" at bounding box center [620, 329] width 45 height 13
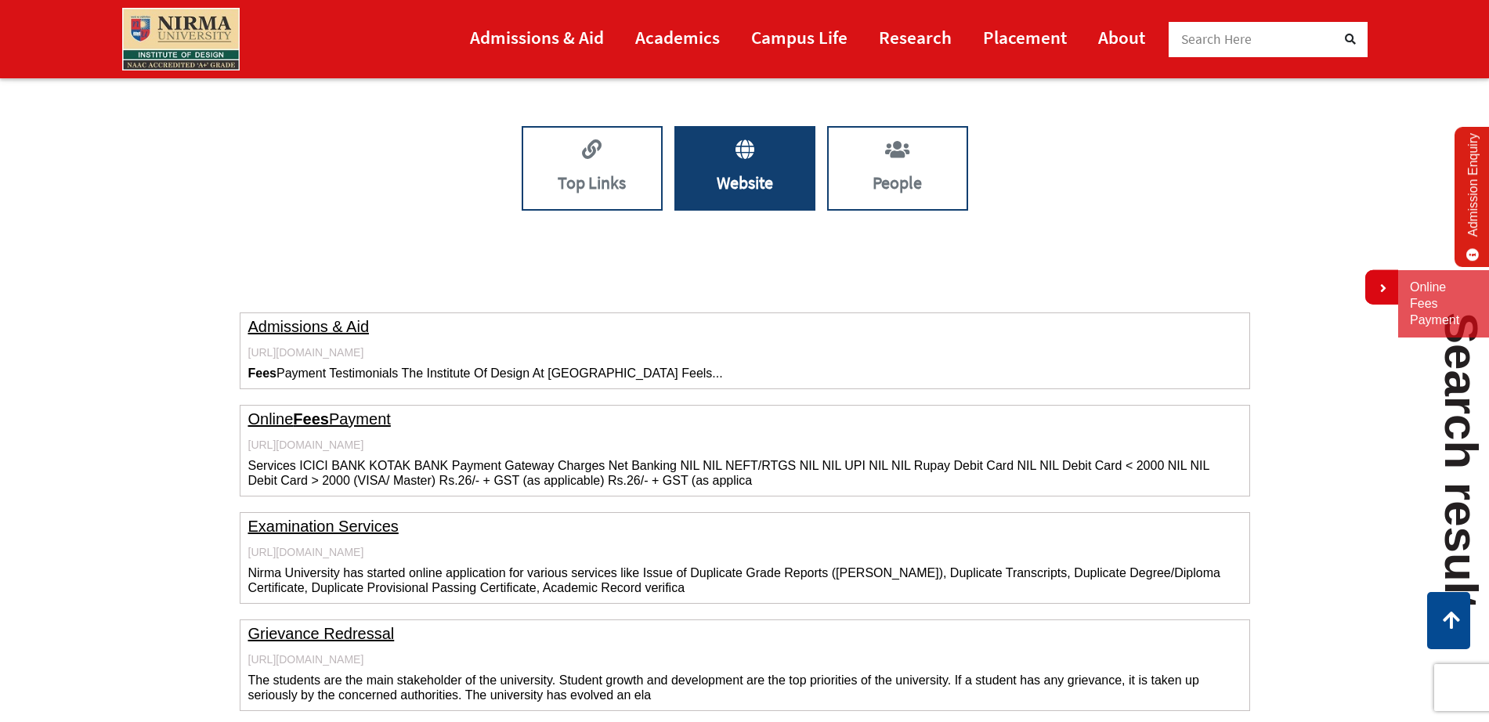
scroll to position [356, 0]
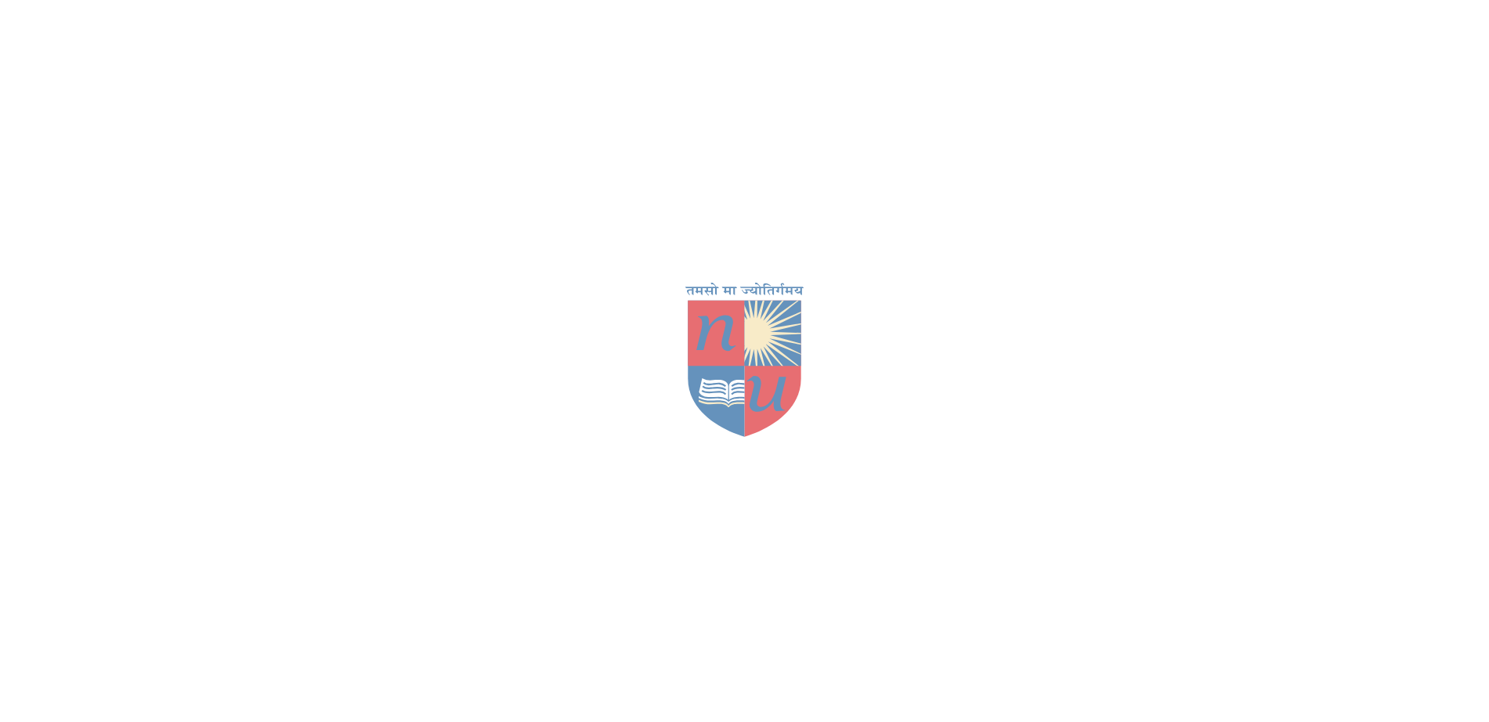
scroll to position [650, 0]
